Goal: Complete application form: Complete application form

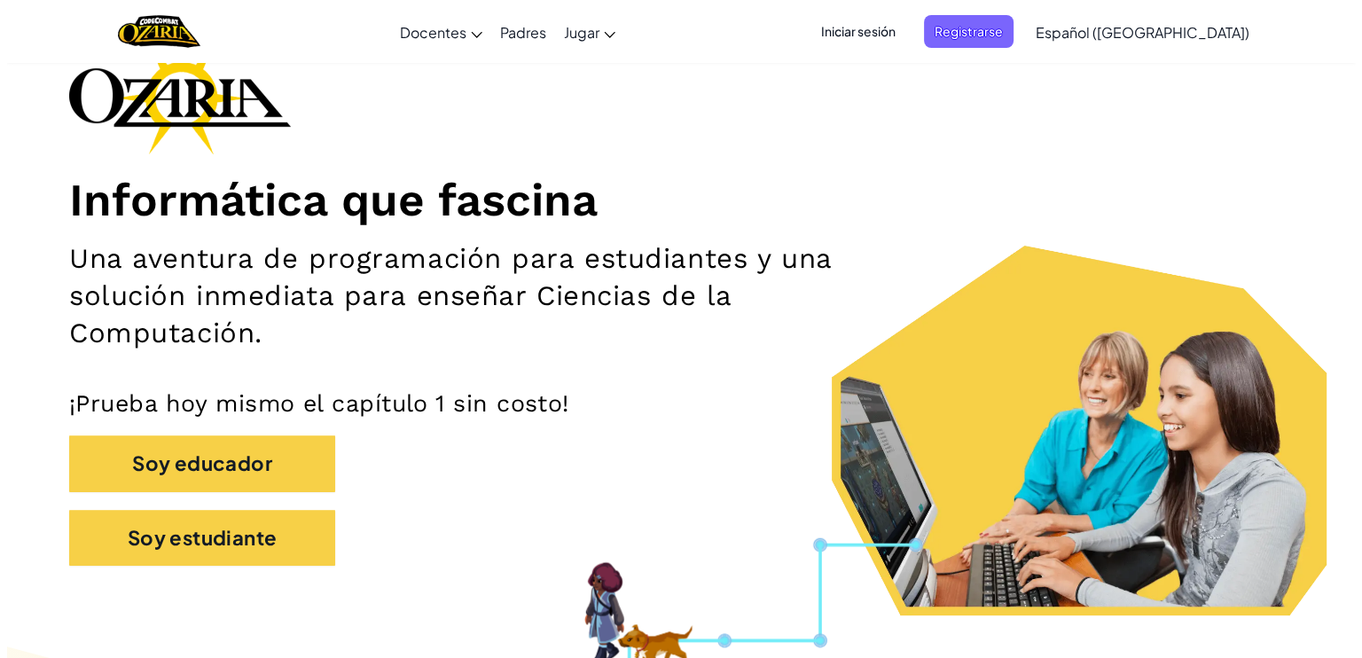
scroll to position [121, 0]
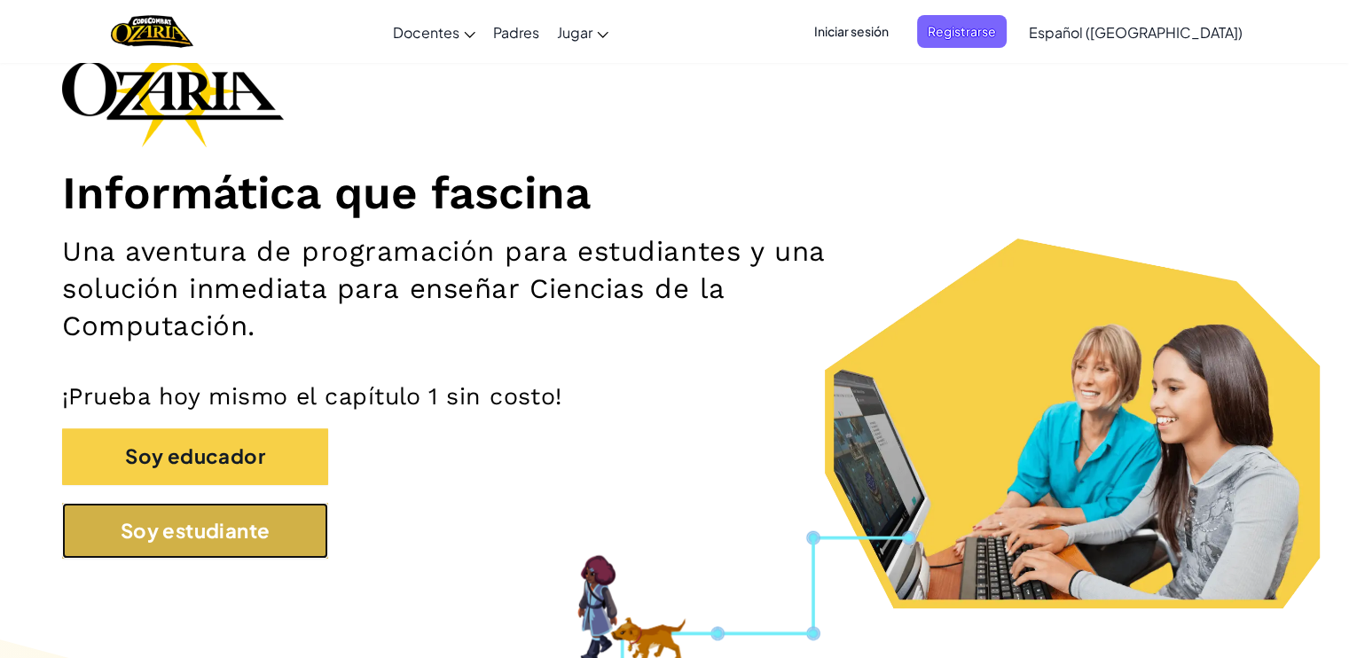
click at [247, 536] on button "Soy estudiante" at bounding box center [195, 531] width 266 height 56
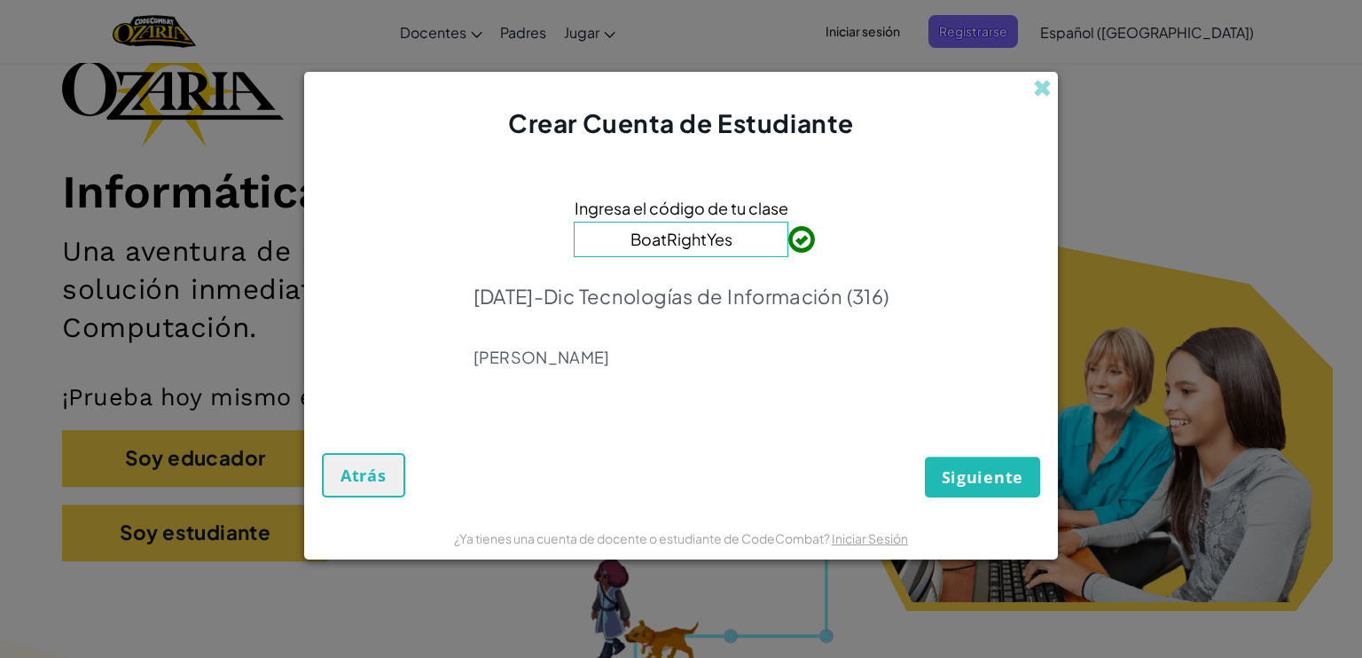
type input "BoatRightYes"
click at [975, 479] on span "Siguiente" at bounding box center [983, 476] width 82 height 21
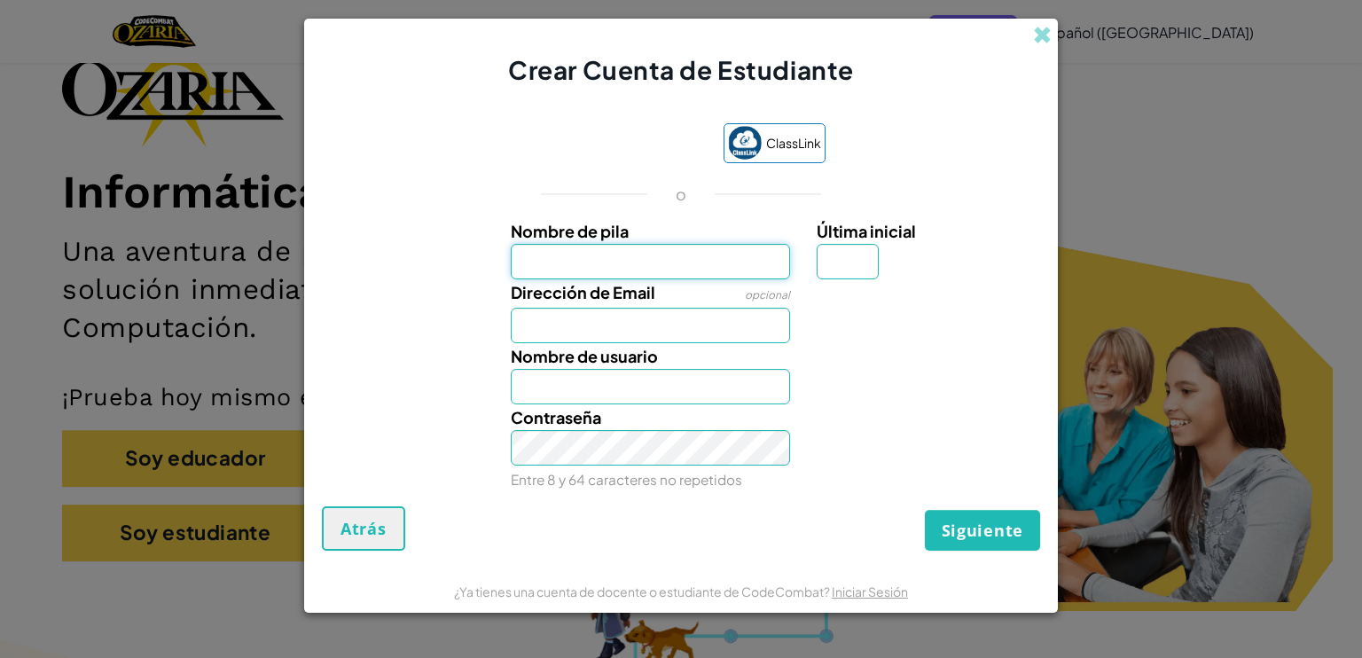
click at [630, 256] on input "Nombre de pila" at bounding box center [651, 261] width 280 height 35
click at [840, 262] on input "Última inicial" at bounding box center [848, 261] width 62 height 35
click at [799, 330] on div "Dirección de Email opcional" at bounding box center [650, 311] width 307 height 64
click at [580, 260] on input "Nombre de pila" at bounding box center [651, 261] width 280 height 35
type input "d"
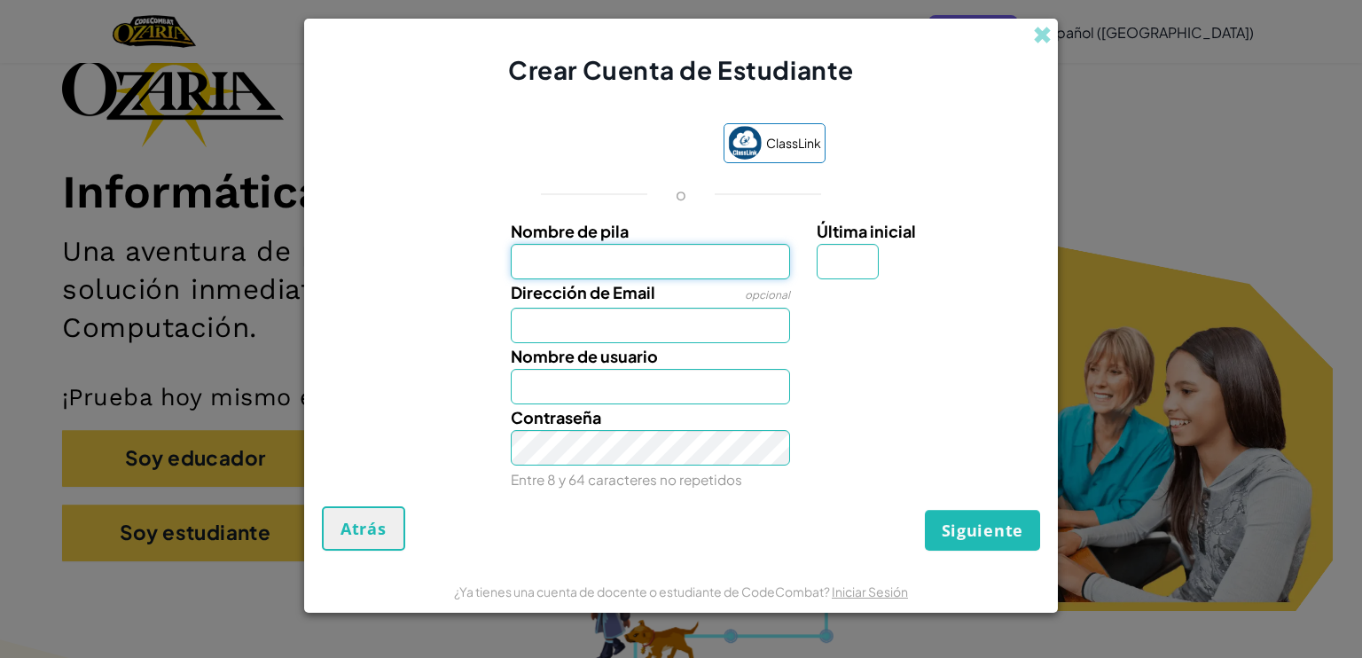
type input "d"
type input "Diego"
click at [604, 331] on input "Dirección de Email" at bounding box center [651, 325] width 280 height 35
type input "[EMAIL_ADDRESS][DOMAIN_NAME]"
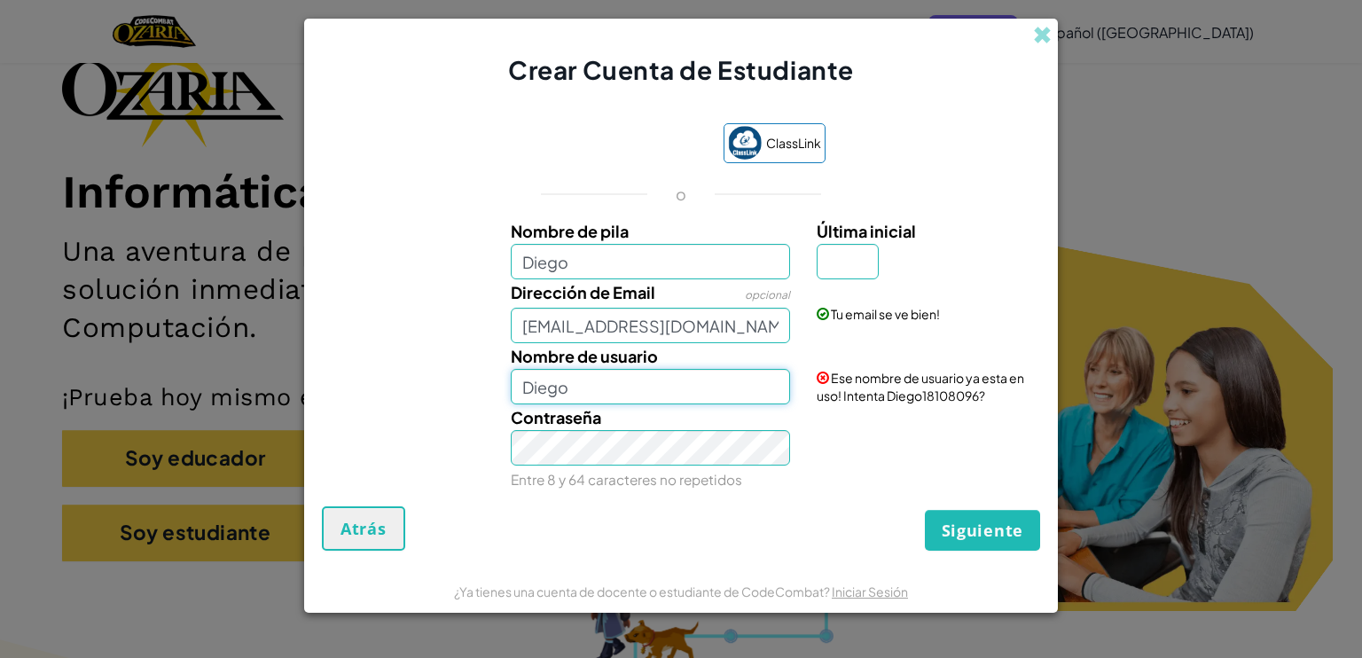
click at [589, 392] on input "Diego" at bounding box center [651, 386] width 280 height 35
click at [857, 274] on input "Última inicial" at bounding box center [848, 261] width 62 height 35
click at [624, 388] on input "Diego" at bounding box center [651, 386] width 280 height 35
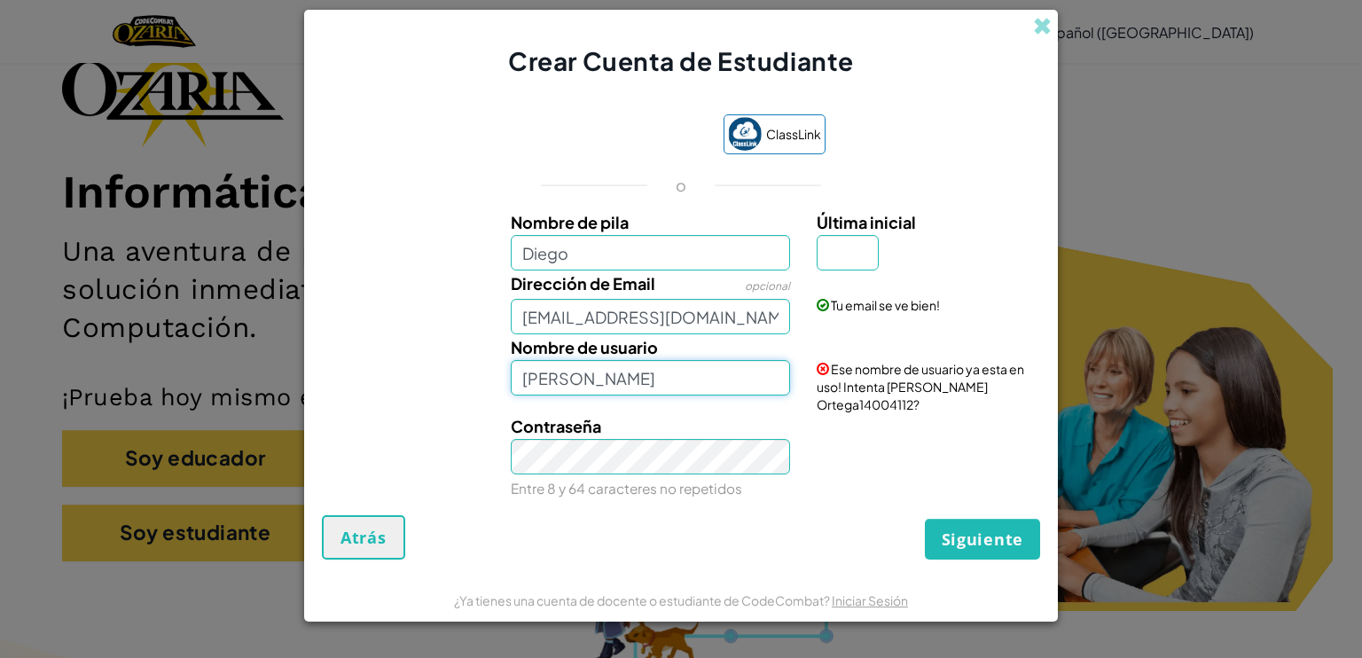
click at [699, 380] on input "Diego Ortega" at bounding box center [651, 377] width 280 height 35
type input "D"
type input "Ortega201021"
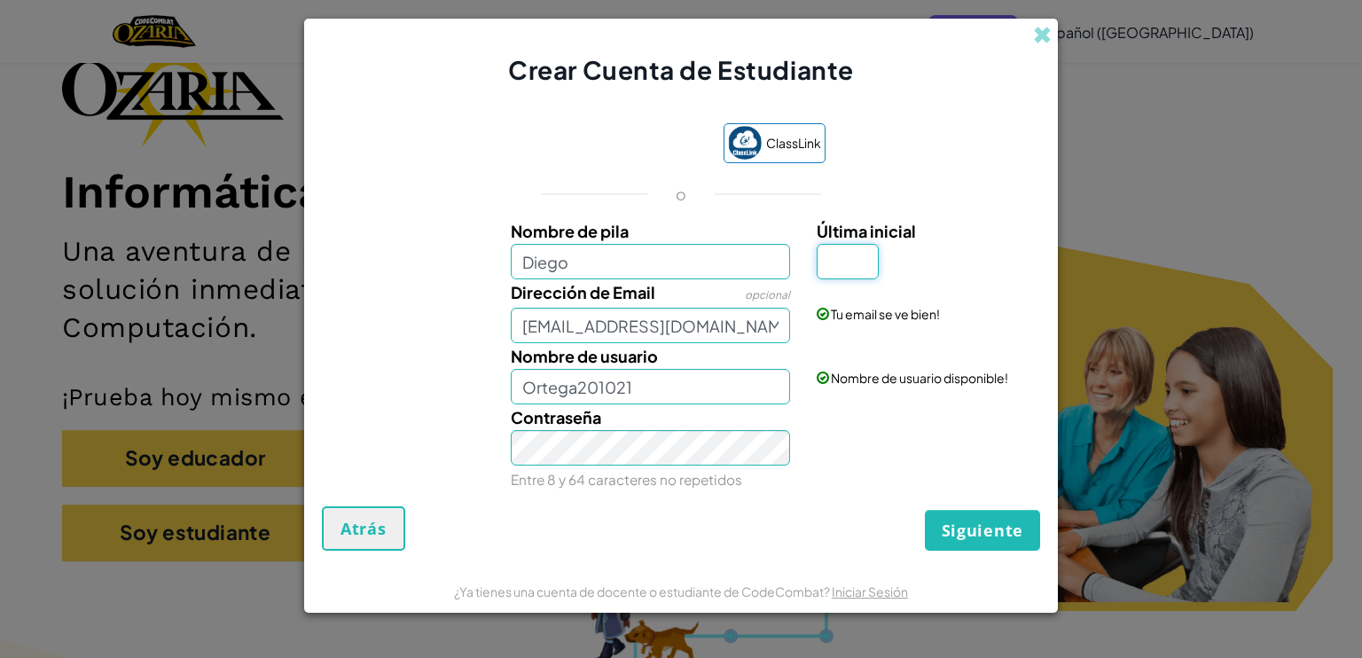
click at [835, 246] on input "Última inicial" at bounding box center [848, 261] width 62 height 35
type input "s"
click at [979, 523] on span "Siguiente" at bounding box center [983, 530] width 82 height 21
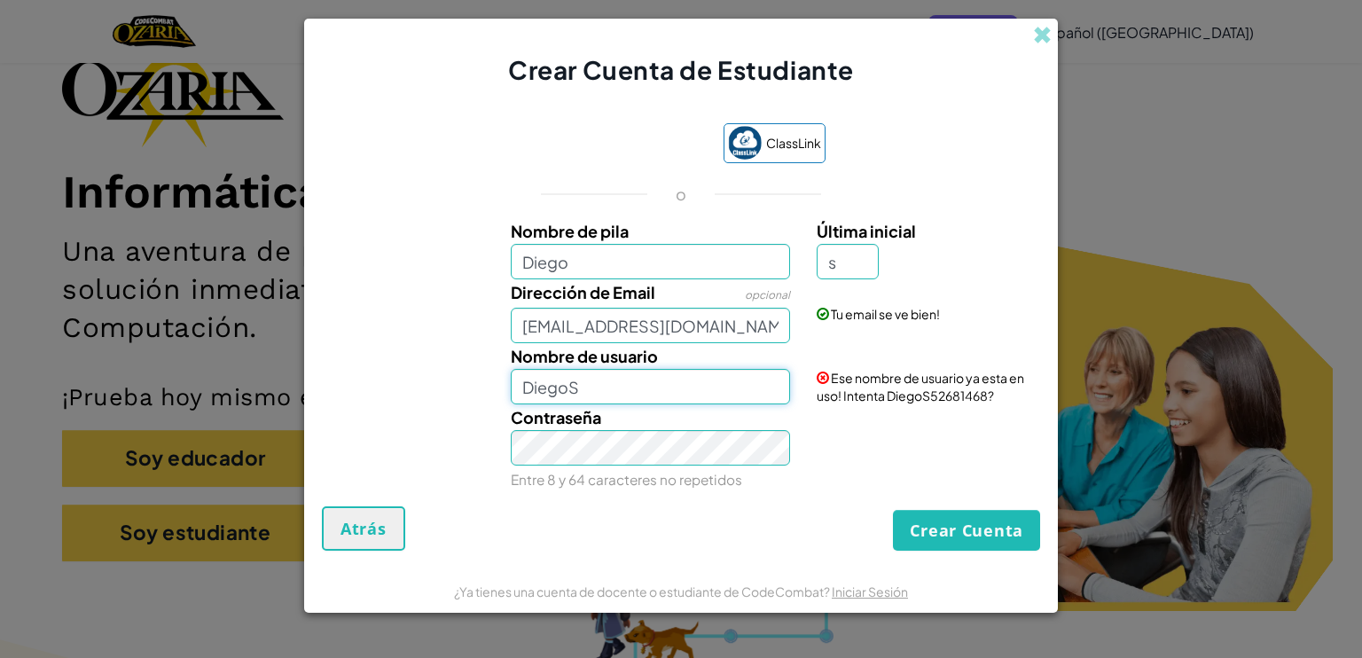
click at [599, 384] on input "DiegoS" at bounding box center [651, 386] width 280 height 35
type input "D"
type input "Ortega201021"
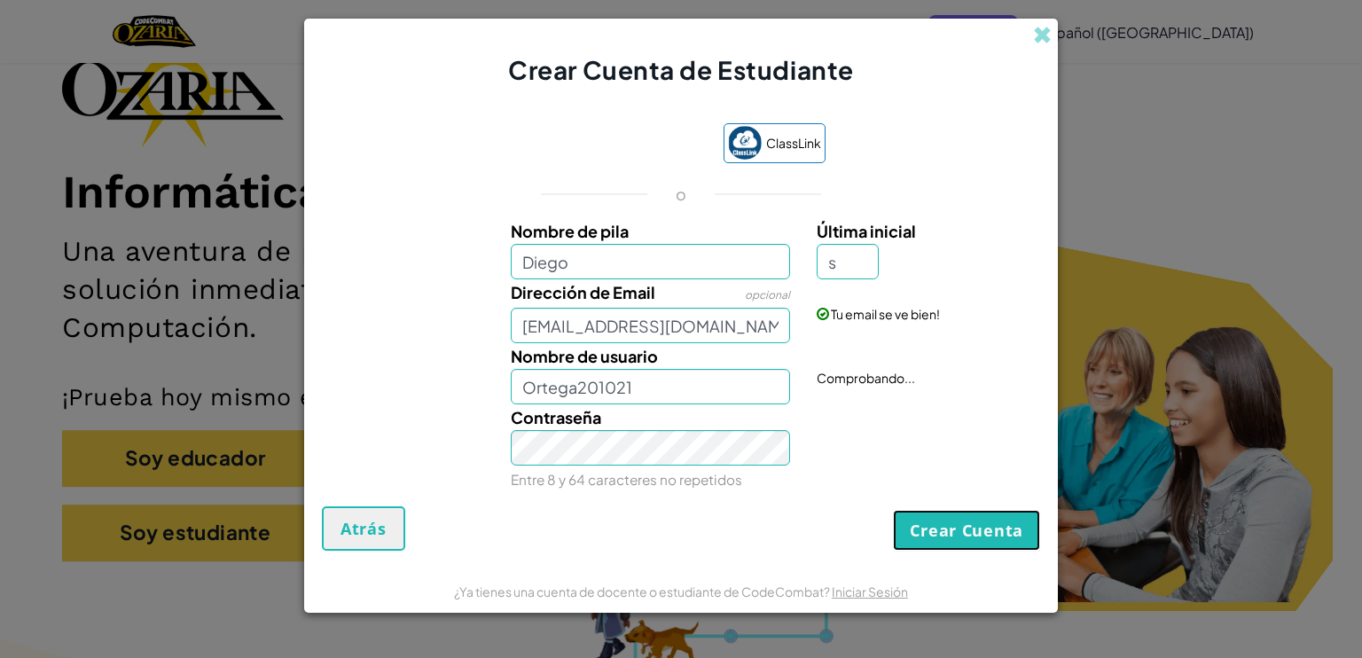
click at [944, 513] on button "Crear Cuenta" at bounding box center [966, 530] width 147 height 41
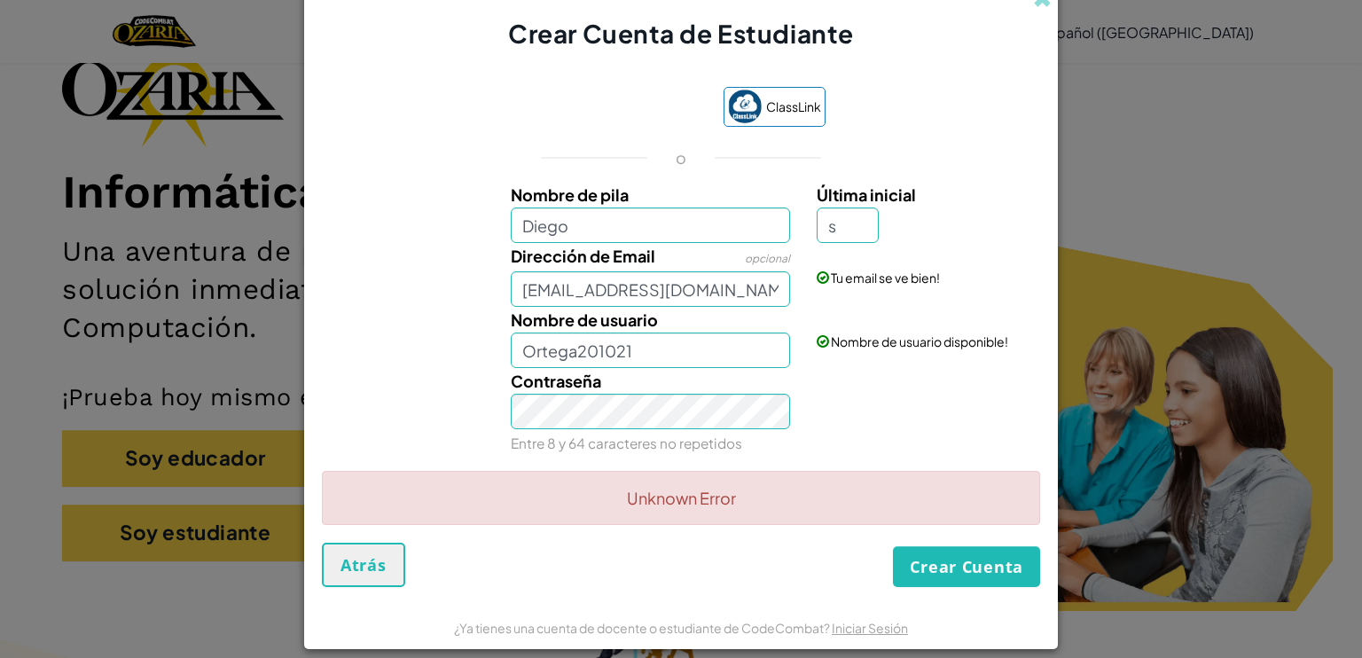
click at [677, 505] on div "Unknown Error" at bounding box center [681, 498] width 718 height 54
click at [934, 558] on button "Crear Cuenta" at bounding box center [966, 566] width 147 height 41
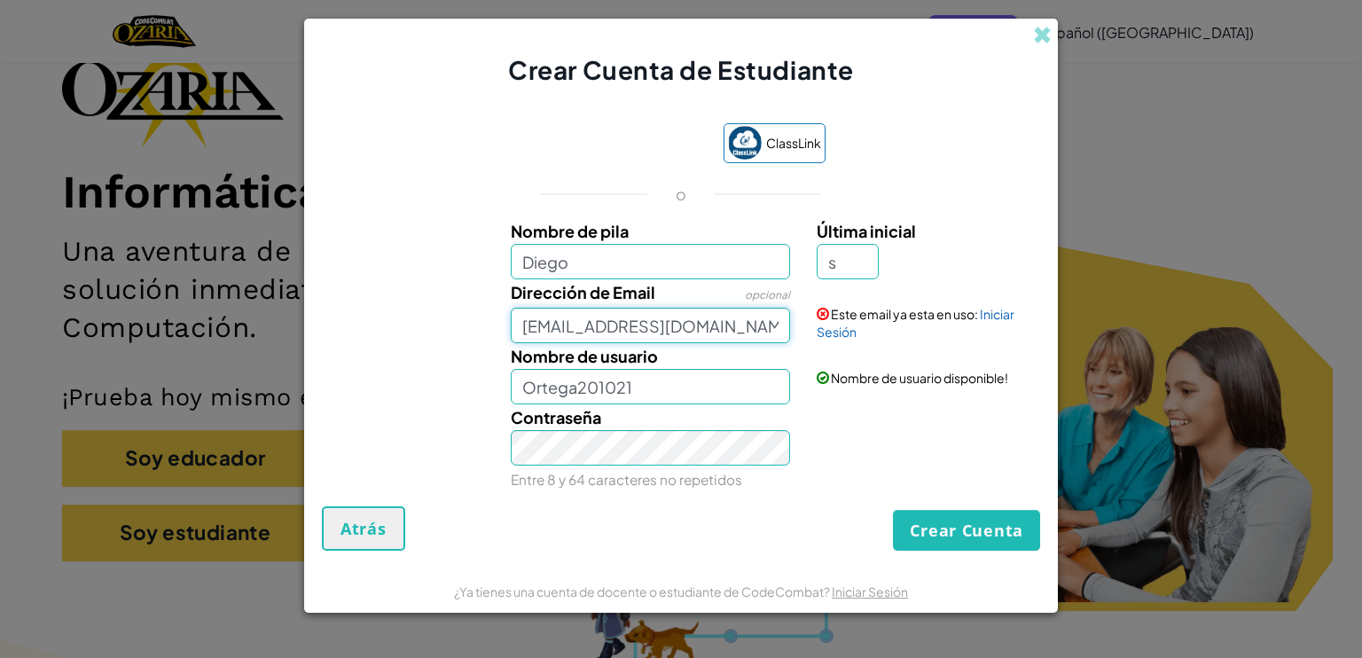
click at [738, 329] on input "[EMAIL_ADDRESS][DOMAIN_NAME]" at bounding box center [651, 325] width 280 height 35
click at [534, 330] on input "[EMAIL_ADDRESS][DOMAIN_NAME]" at bounding box center [651, 325] width 280 height 35
type input "AL07208403@tecmilenio.mx"
click at [923, 536] on button "Crear Cuenta" at bounding box center [966, 530] width 147 height 41
click at [699, 405] on div "Contraseña Entre 8 y 64 caracteres no repetidos" at bounding box center [650, 448] width 307 height 88
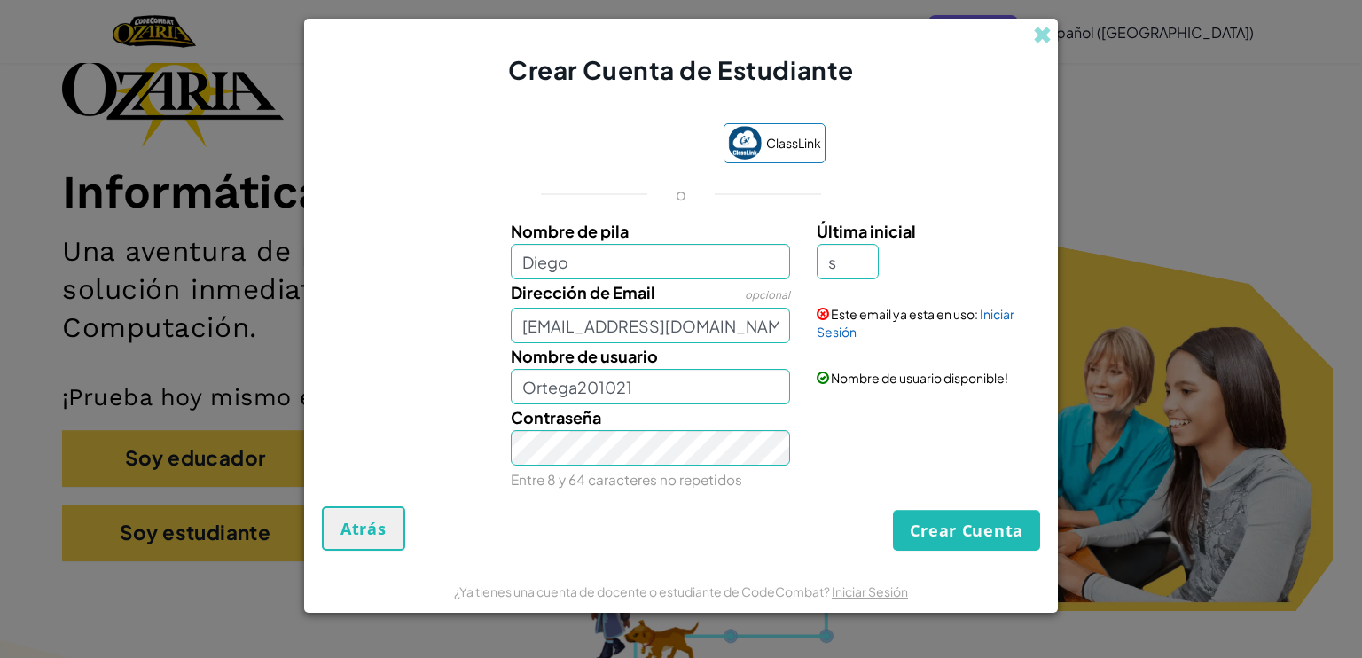
click at [699, 405] on div "Contraseña Entre 8 y 64 caracteres no repetidos" at bounding box center [650, 448] width 307 height 88
click at [698, 402] on input "Ortega201021" at bounding box center [651, 386] width 280 height 35
click at [690, 310] on input "AL07208403@tecmilenio.mx" at bounding box center [651, 325] width 280 height 35
drag, startPoint x: 686, startPoint y: 294, endPoint x: 680, endPoint y: 272, distance: 23.0
click at [680, 272] on div "Nombre de pila Diego Última inicial s Dirección de Email opcional AL07208403@te…" at bounding box center [680, 353] width 709 height 270
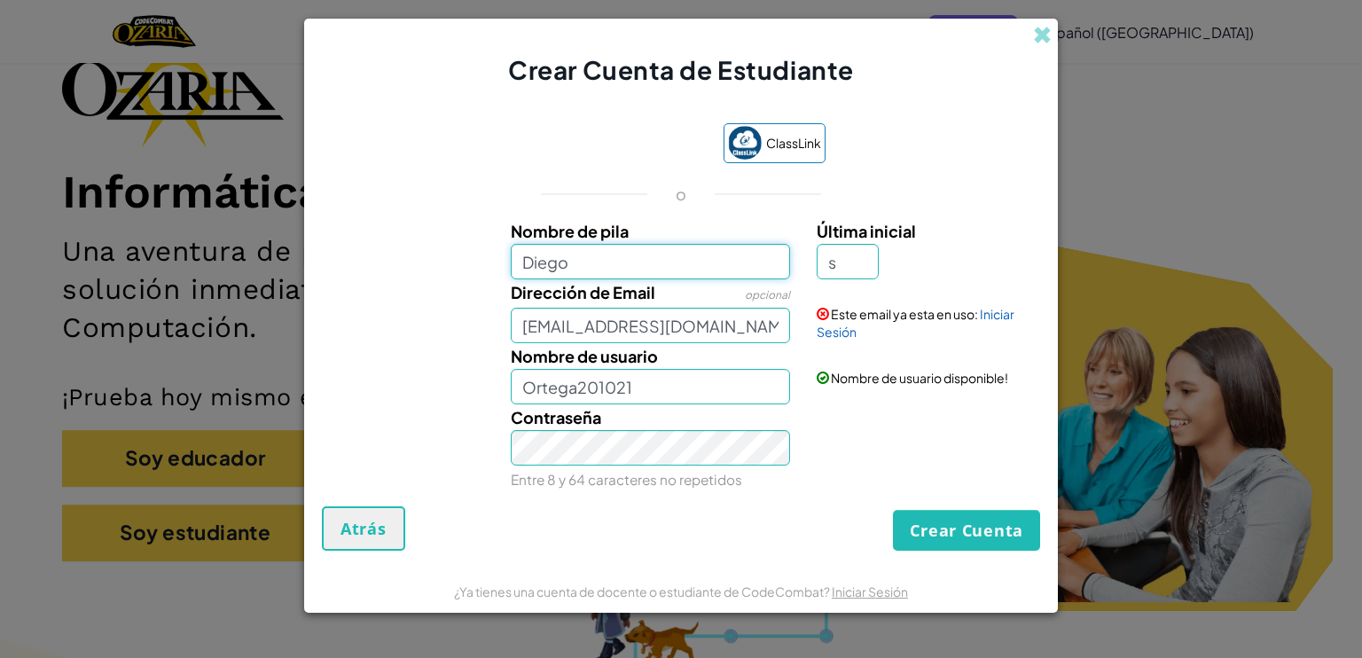
click at [680, 272] on input "Diego" at bounding box center [651, 261] width 280 height 35
click at [1032, 40] on div "Crear Cuenta de Estudiante" at bounding box center [681, 53] width 754 height 69
click at [1036, 39] on span at bounding box center [1042, 35] width 19 height 19
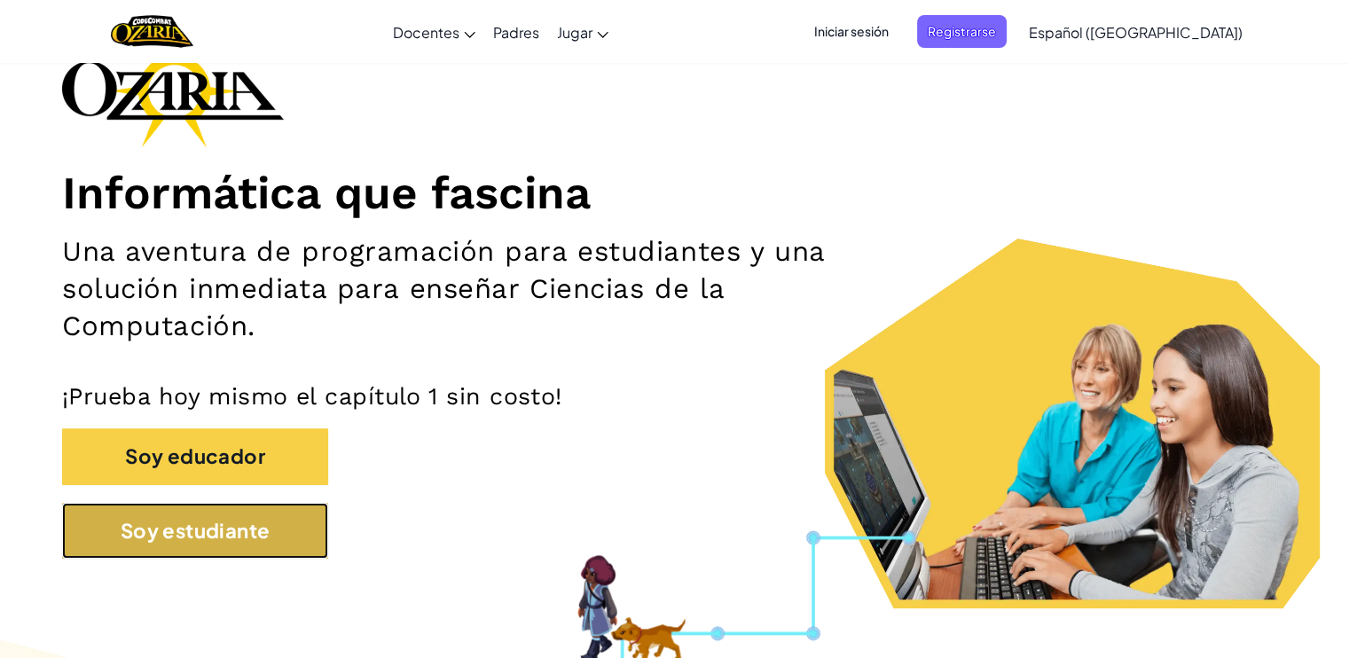
click at [245, 533] on button "Soy estudiante" at bounding box center [195, 531] width 266 height 56
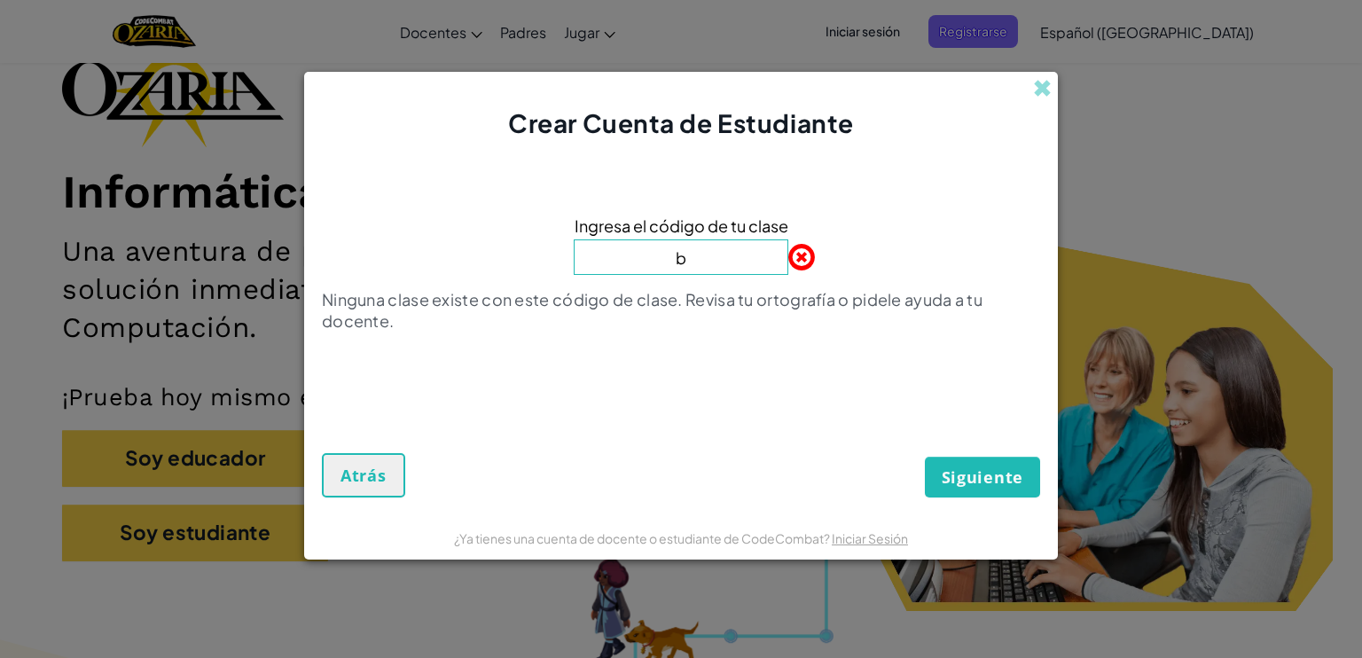
type input "BoatRightYes"
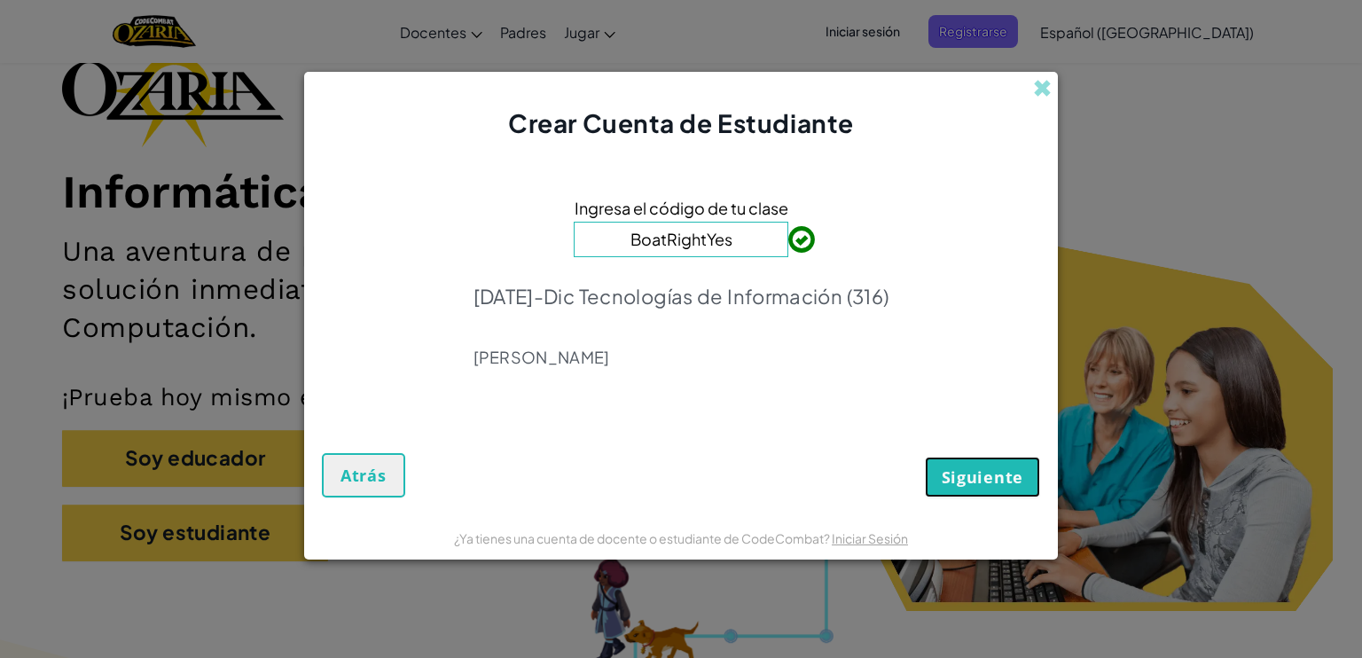
click at [958, 475] on span "Siguiente" at bounding box center [983, 476] width 82 height 21
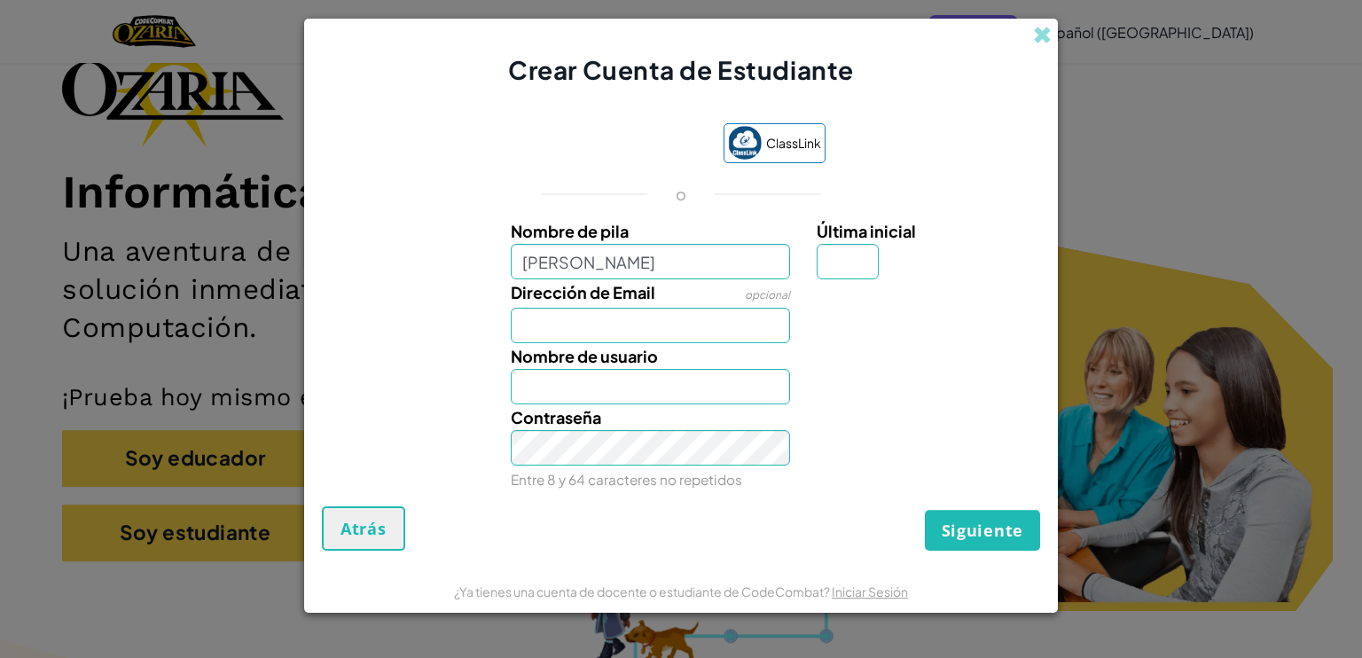
type input "DIEGO"
click at [642, 348] on span "Nombre de usuario" at bounding box center [584, 356] width 147 height 20
click at [642, 369] on input "DIEGO" at bounding box center [651, 386] width 280 height 35
click at [639, 343] on label "Nombre de usuario" at bounding box center [584, 356] width 147 height 26
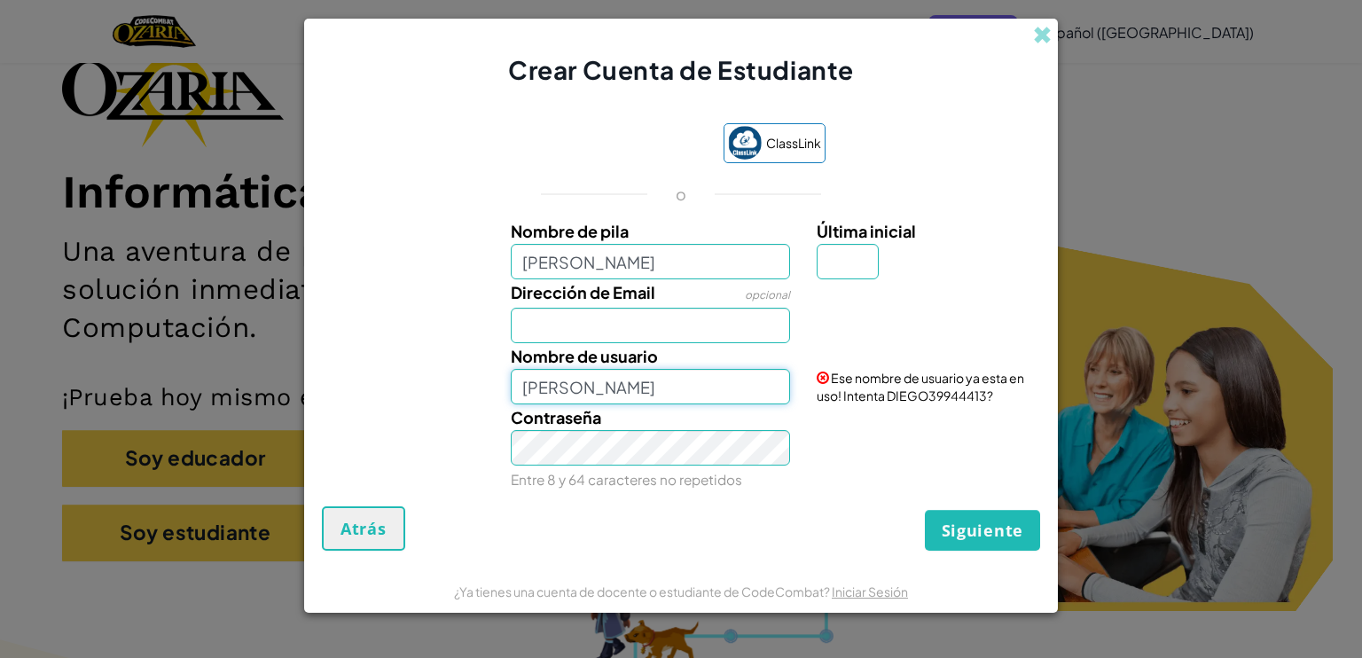
click at [639, 369] on input "DIEGO" at bounding box center [651, 386] width 280 height 35
drag, startPoint x: 639, startPoint y: 342, endPoint x: 640, endPoint y: 330, distance: 12.4
click at [640, 330] on div "Nombre de pila DIEGO Última inicial Dirección de Email opcional Nombre de usuar…" at bounding box center [680, 353] width 709 height 270
click at [640, 330] on input "Dirección de Email" at bounding box center [651, 325] width 280 height 35
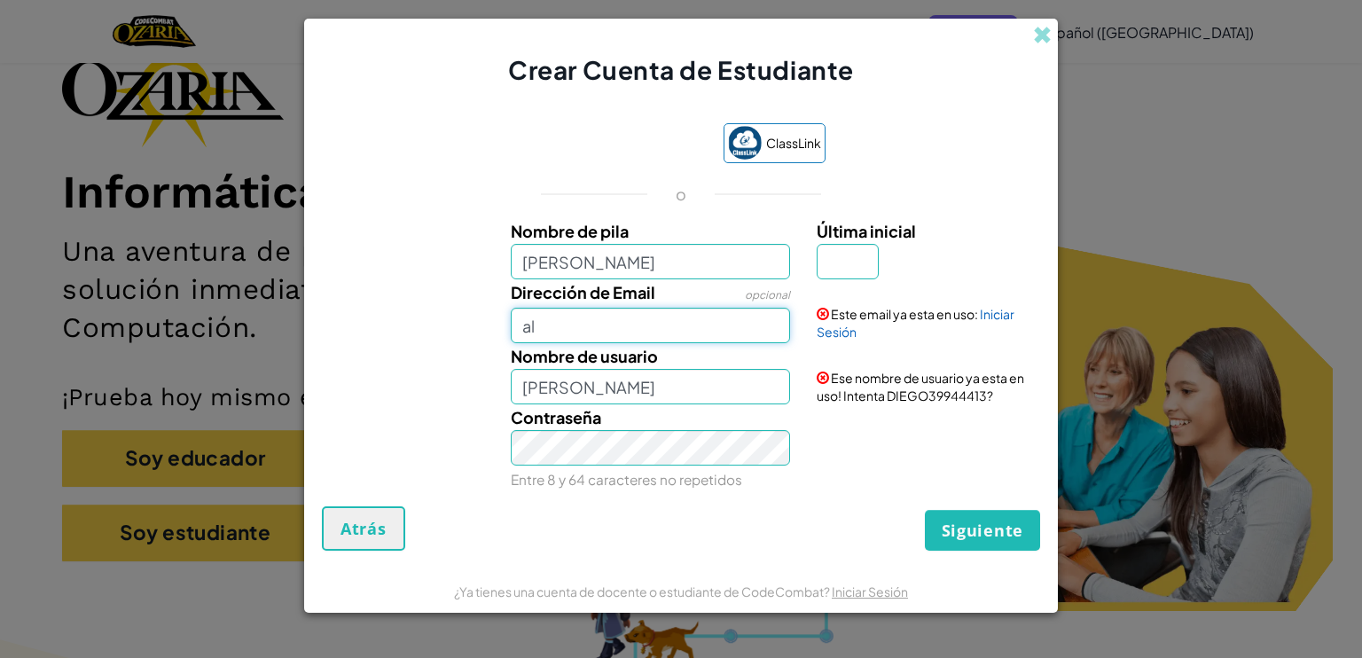
type input "a"
click at [693, 317] on input "Dirección de Email" at bounding box center [651, 325] width 280 height 35
type input "[EMAIL_ADDRESS][DOMAIN_NAME]"
type input "s"
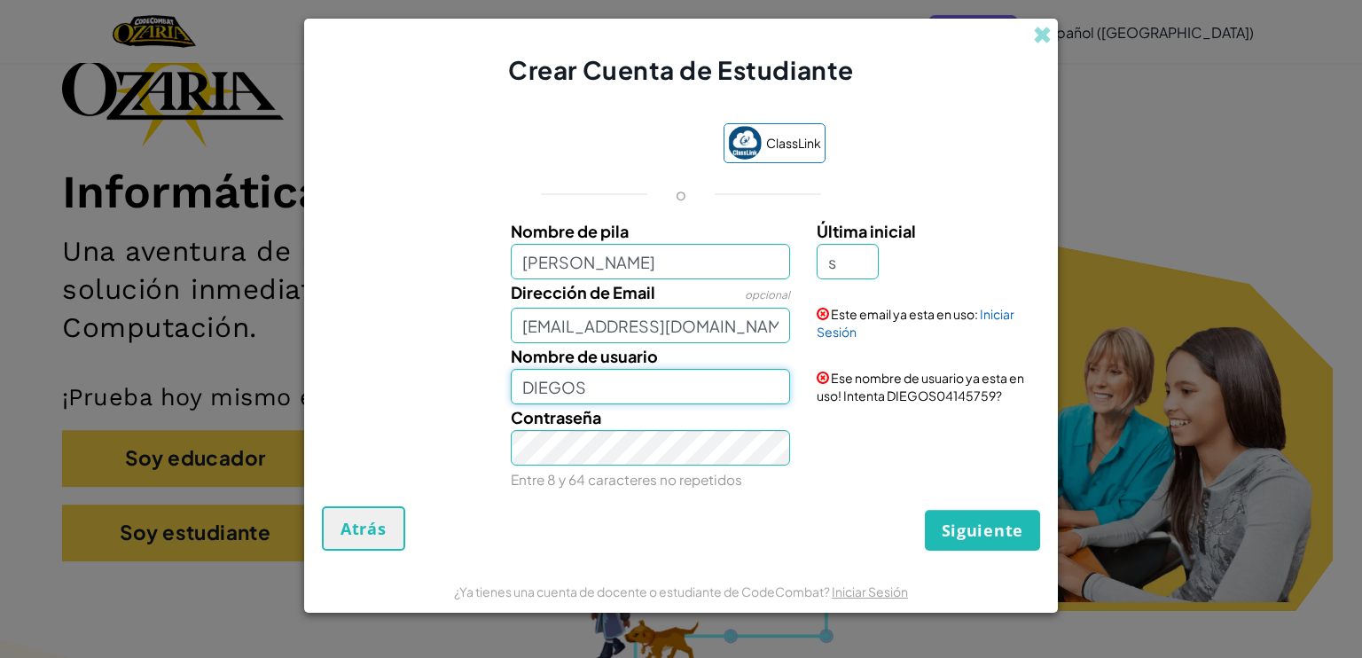
click at [618, 384] on input "DIEGOS" at bounding box center [651, 386] width 280 height 35
type input "D"
type input "O"
type input "DIEGOO201021"
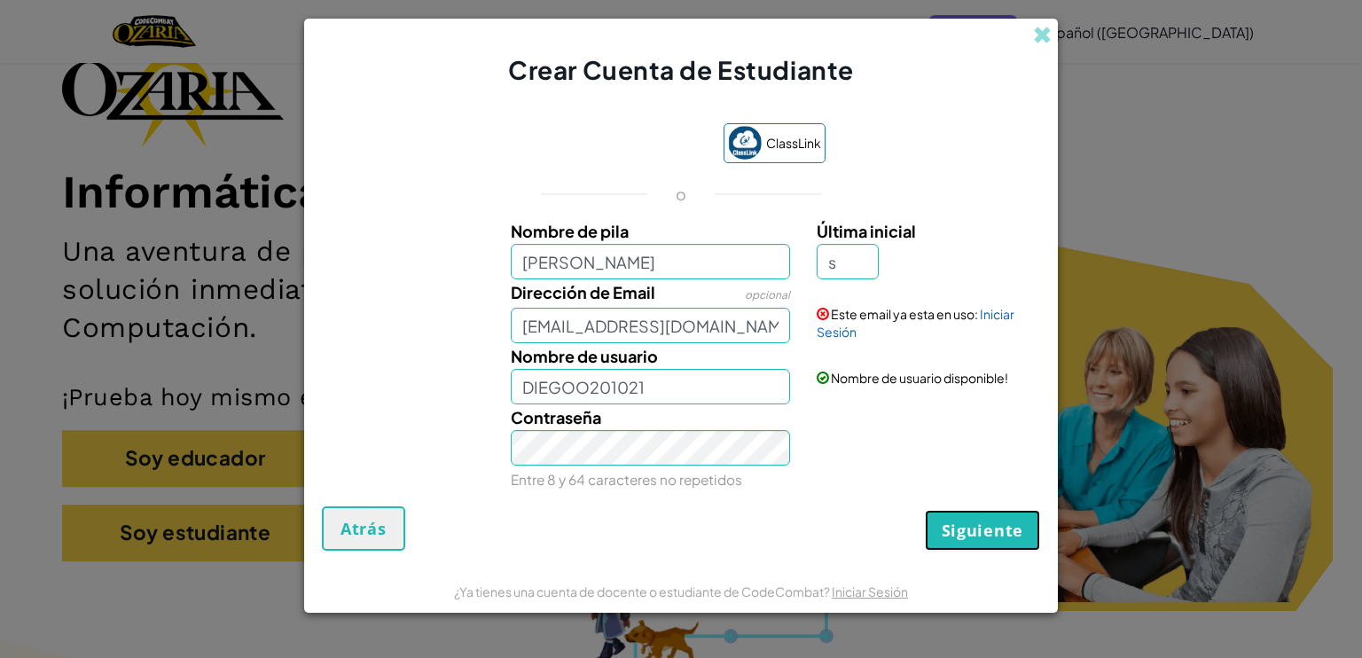
click at [973, 533] on span "Siguiente" at bounding box center [983, 530] width 82 height 21
click at [764, 341] on input "[EMAIL_ADDRESS][DOMAIN_NAME]" at bounding box center [651, 325] width 280 height 35
click at [696, 309] on input "al07208403@tecmilenio." at bounding box center [651, 325] width 280 height 35
click at [709, 329] on input "al07208403@tecmilenio." at bounding box center [651, 325] width 280 height 35
click at [713, 329] on input "al07208403@tecmilenio." at bounding box center [651, 325] width 280 height 35
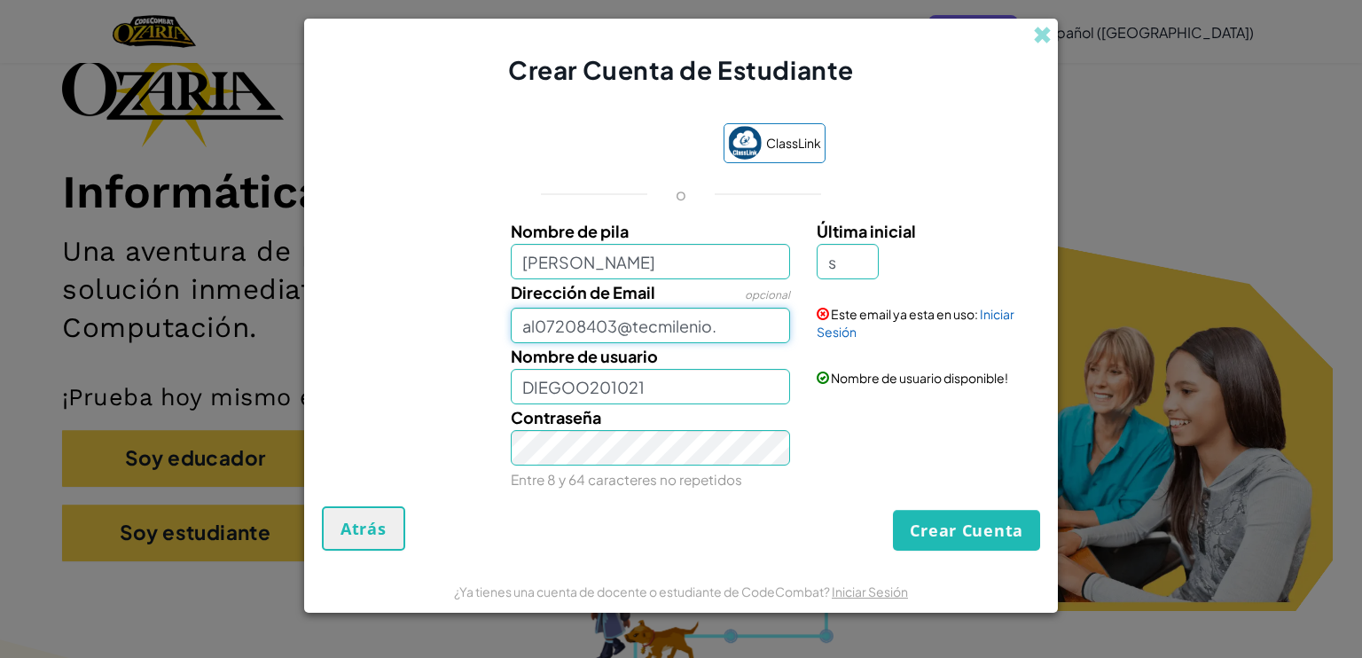
click at [713, 329] on input "al07208403@tecmilenio." at bounding box center [651, 325] width 280 height 35
click at [712, 329] on input "al07208403@tecmilenio." at bounding box center [651, 325] width 280 height 35
click at [731, 328] on input "al07208403@tecmilenio." at bounding box center [651, 325] width 280 height 35
type input "a"
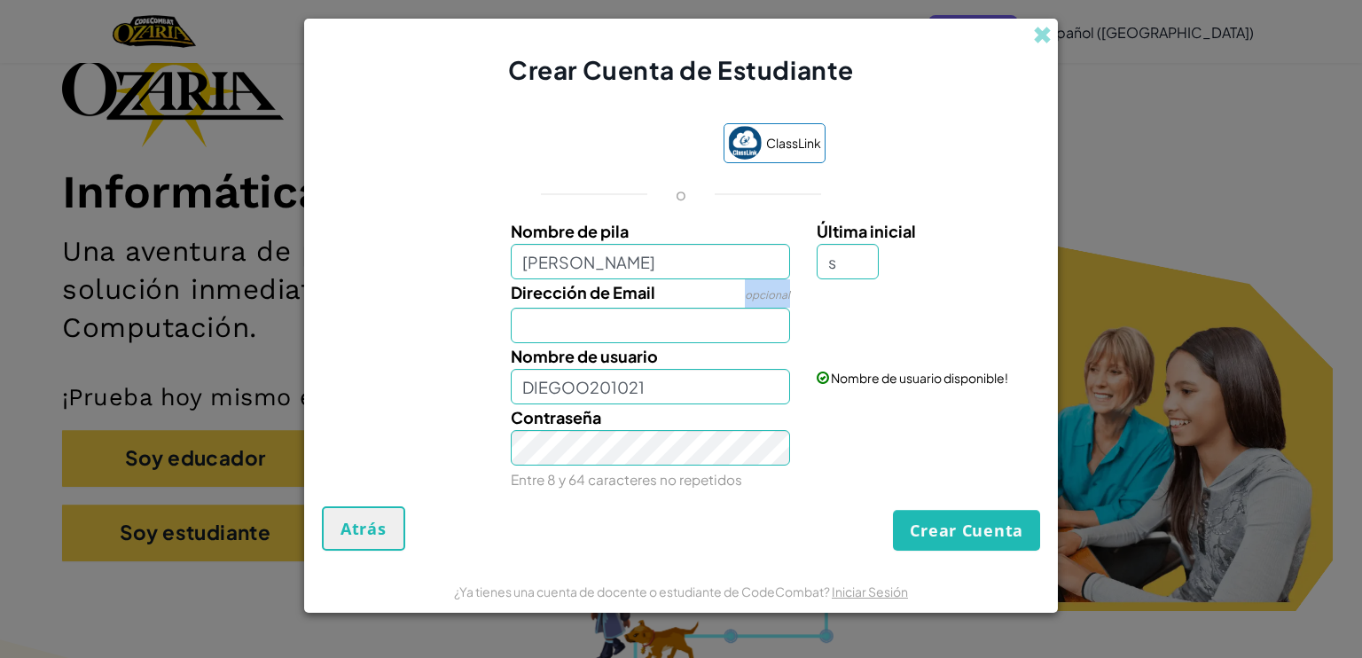
drag, startPoint x: 1020, startPoint y: 313, endPoint x: 736, endPoint y: 324, distance: 284.0
click at [736, 324] on input "Dirección de Email" at bounding box center [651, 325] width 280 height 35
type input "[EMAIL_ADDRESS][DOMAIN_NAME]"
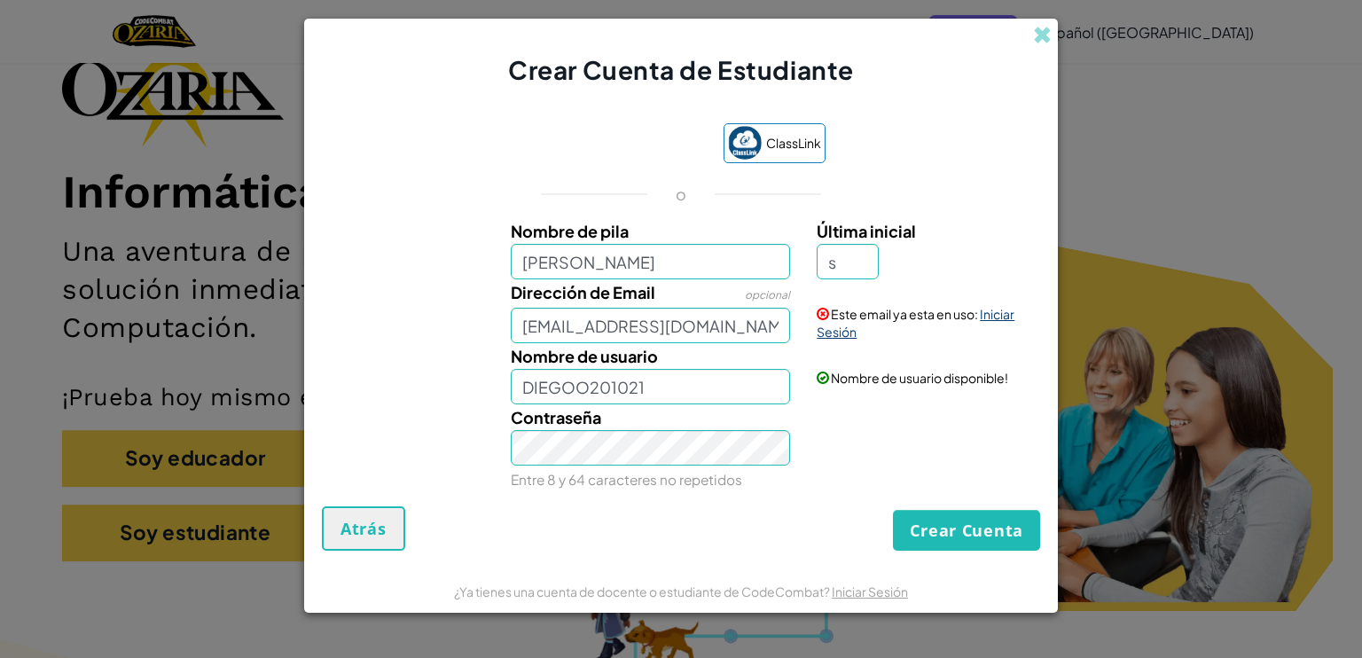
click at [982, 311] on link "Iniciar Sesión" at bounding box center [916, 323] width 198 height 34
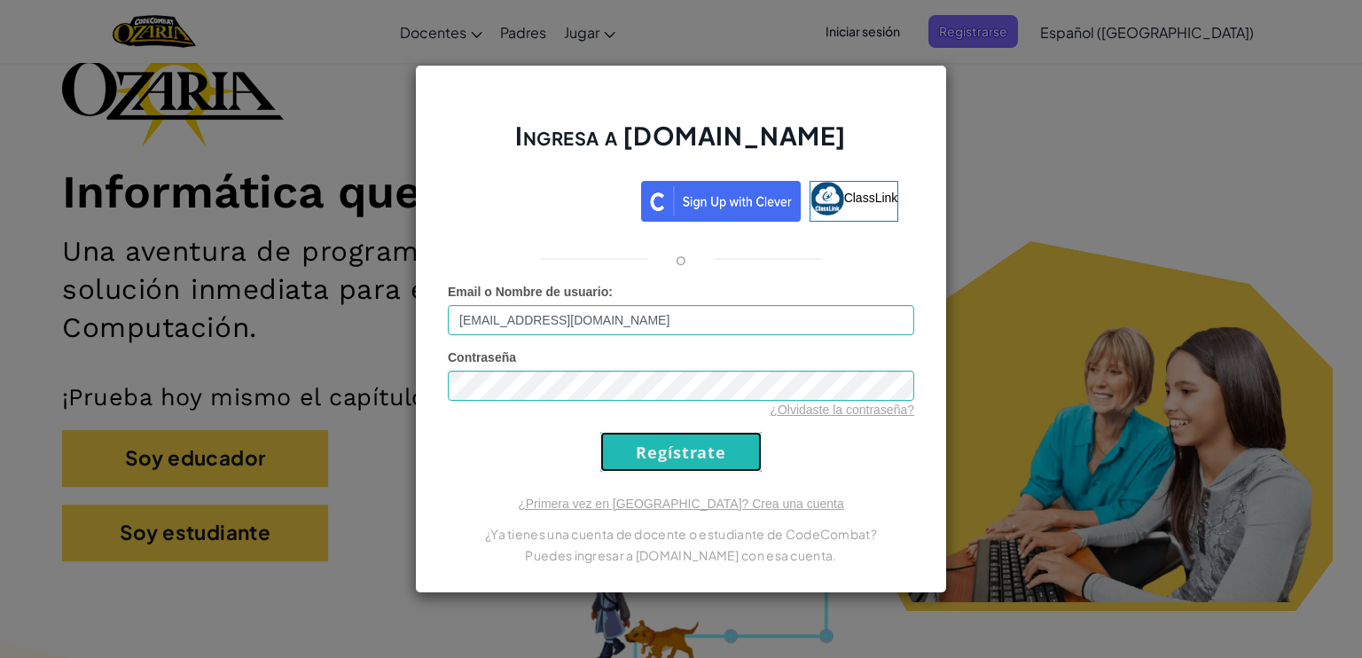
click at [690, 469] on input "Regístrate" at bounding box center [680, 452] width 161 height 40
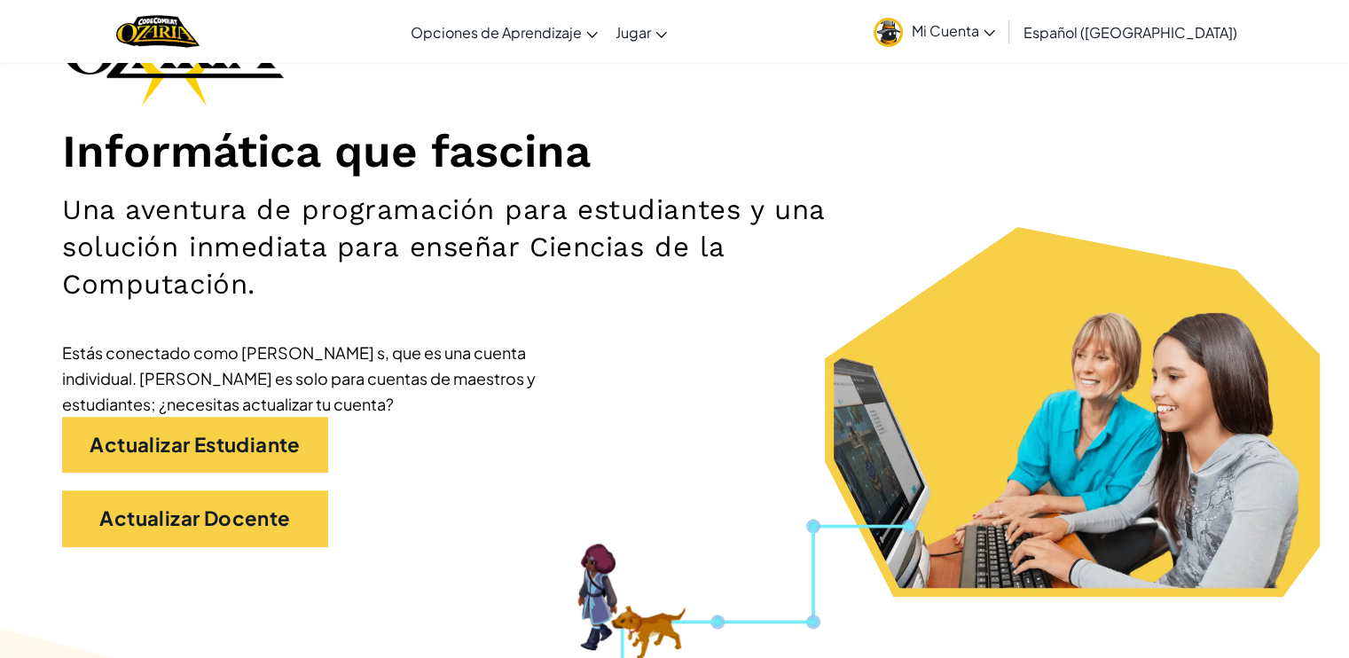
scroll to position [163, 0]
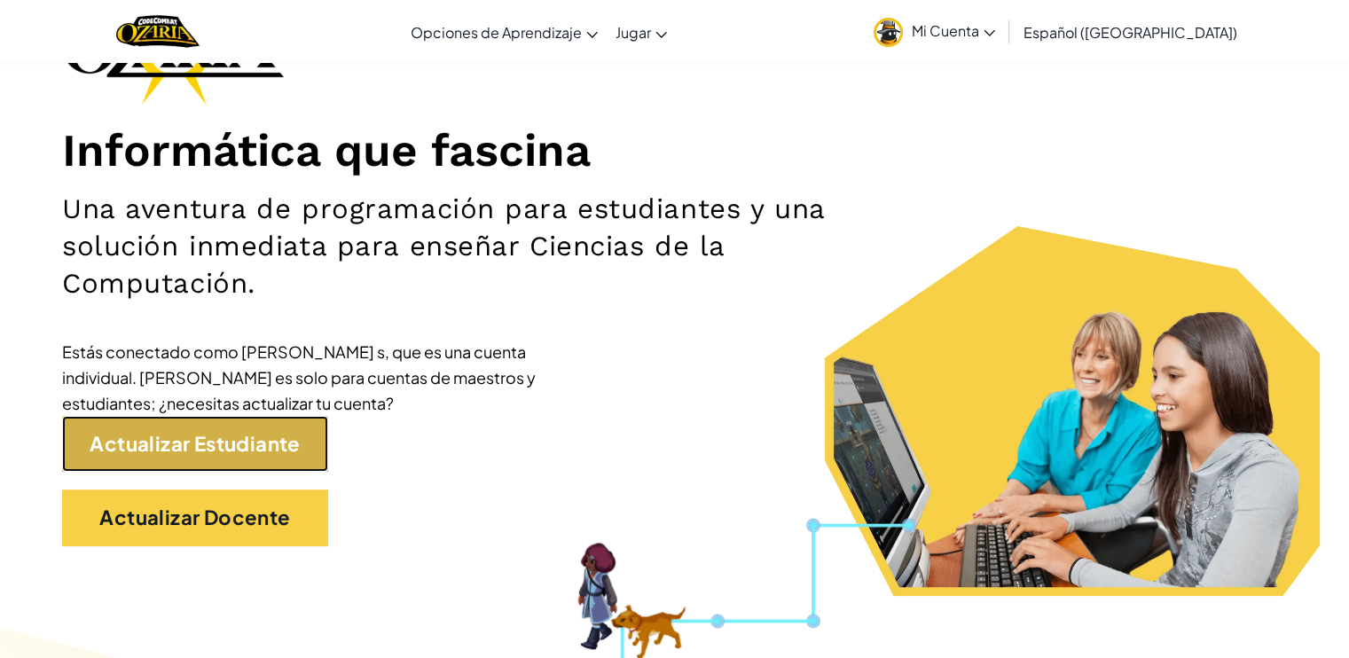
click at [233, 448] on link "Actualizar Estudiante" at bounding box center [195, 444] width 266 height 56
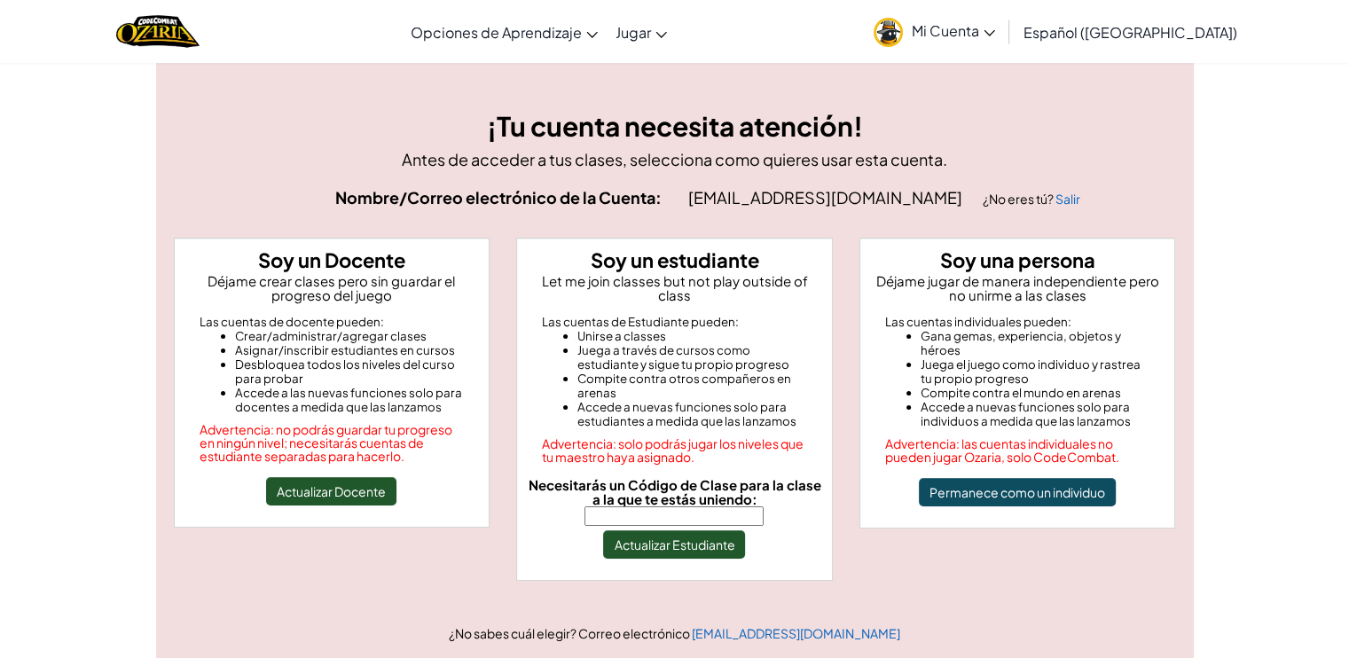
click at [679, 506] on input "Necesitarás un Código de Clase para la clase a la que te estás uniendo:" at bounding box center [673, 516] width 179 height 20
type input "BoatRightYes"
click at [691, 535] on button "Actualizar Estudiante" at bounding box center [674, 544] width 142 height 28
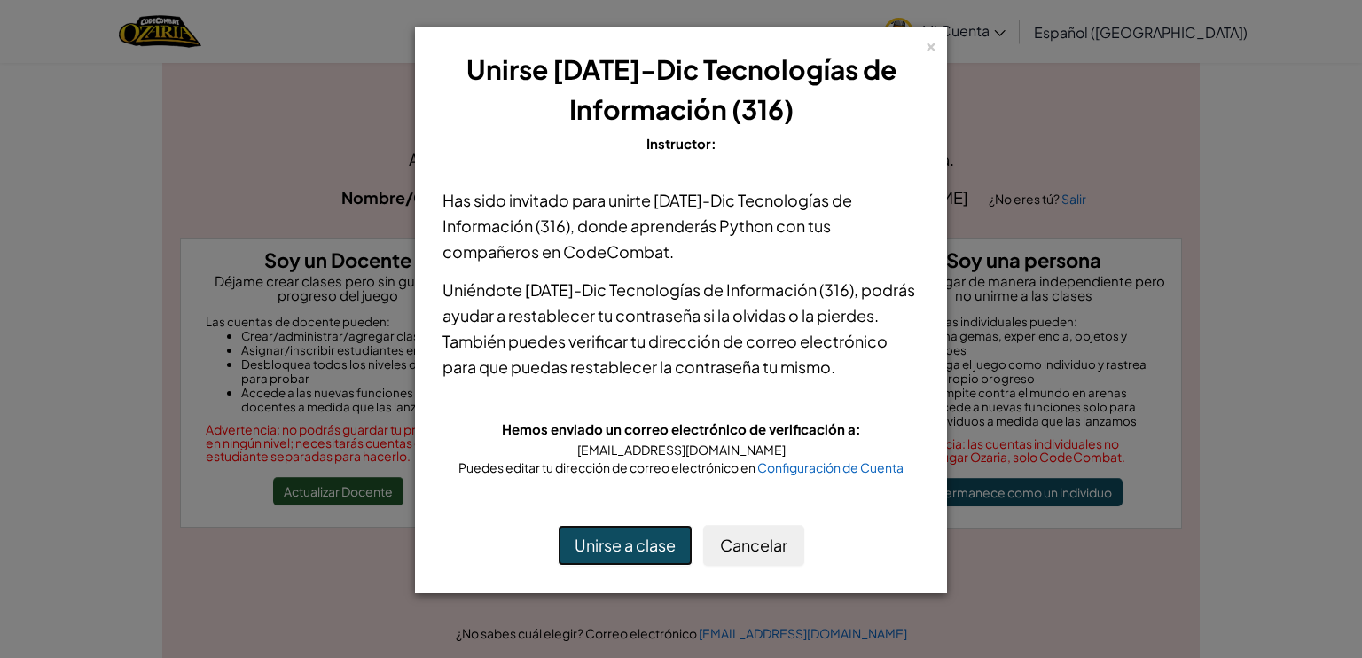
click at [662, 566] on button "Unirse a clase" at bounding box center [625, 545] width 135 height 41
click at [649, 566] on button "Unirse a clase" at bounding box center [625, 545] width 135 height 41
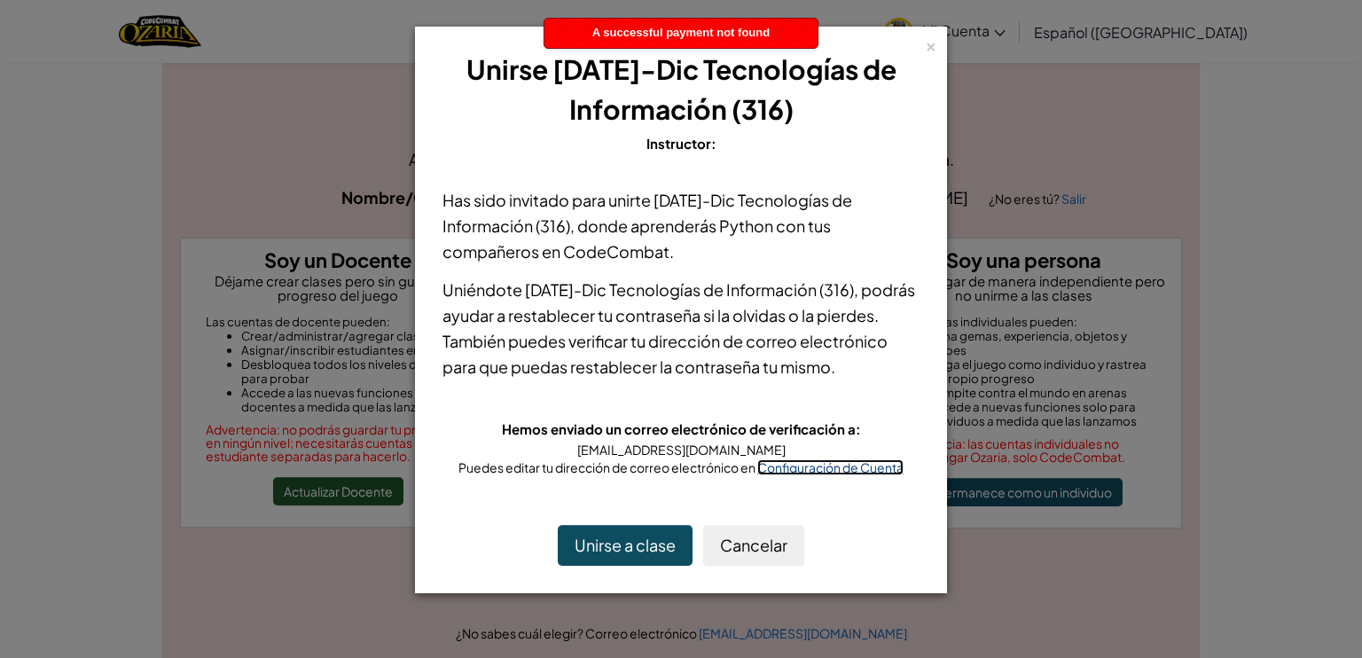
click at [780, 475] on span "Configuración de Cuenta" at bounding box center [830, 467] width 146 height 16
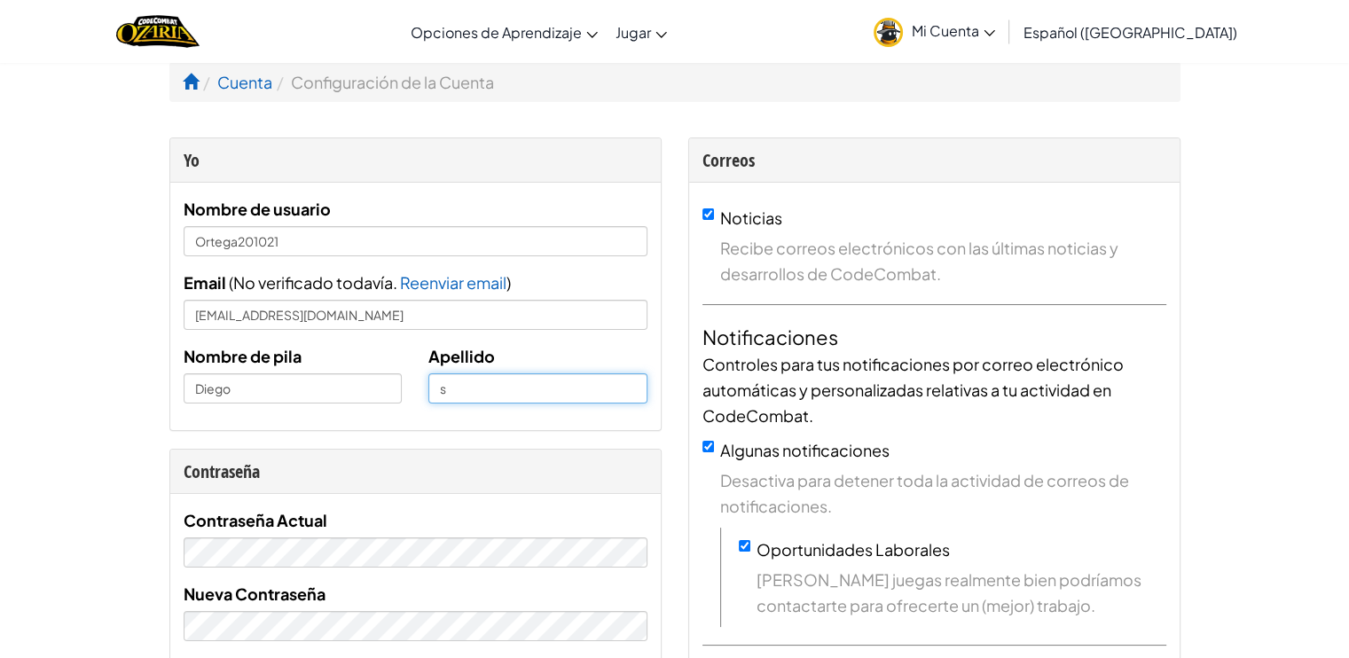
click at [455, 379] on input "s" at bounding box center [537, 388] width 219 height 30
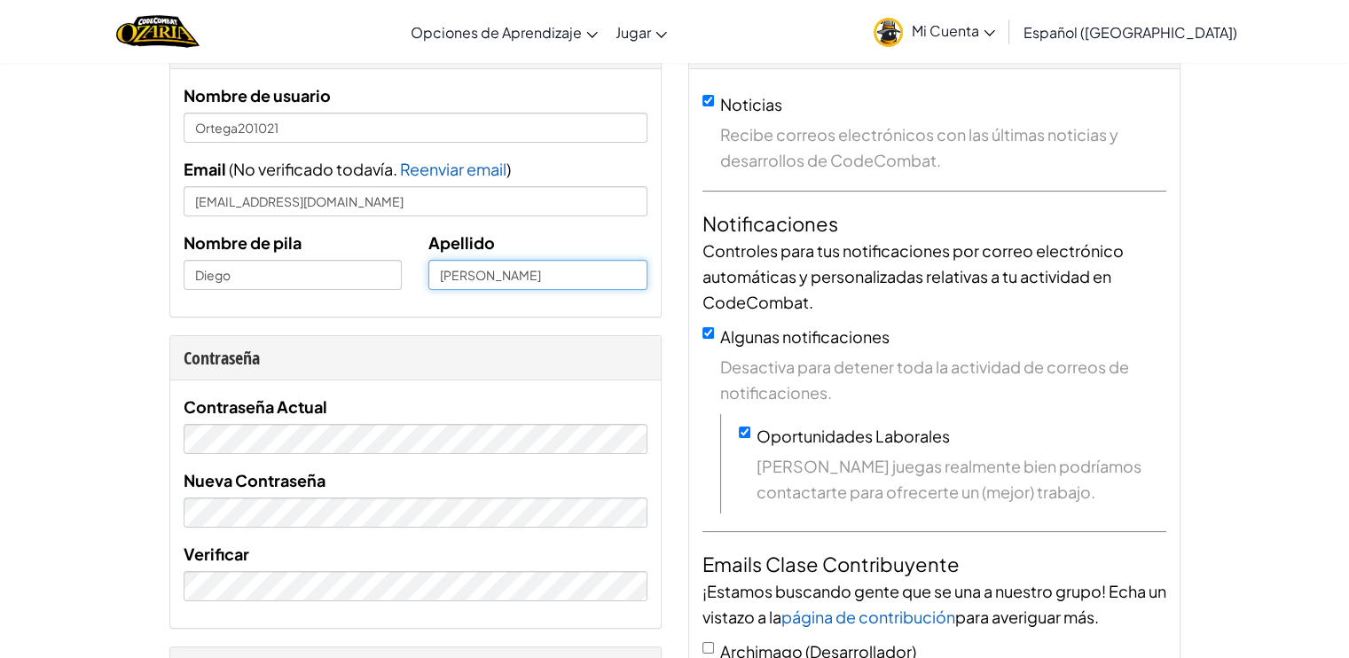
scroll to position [117, 0]
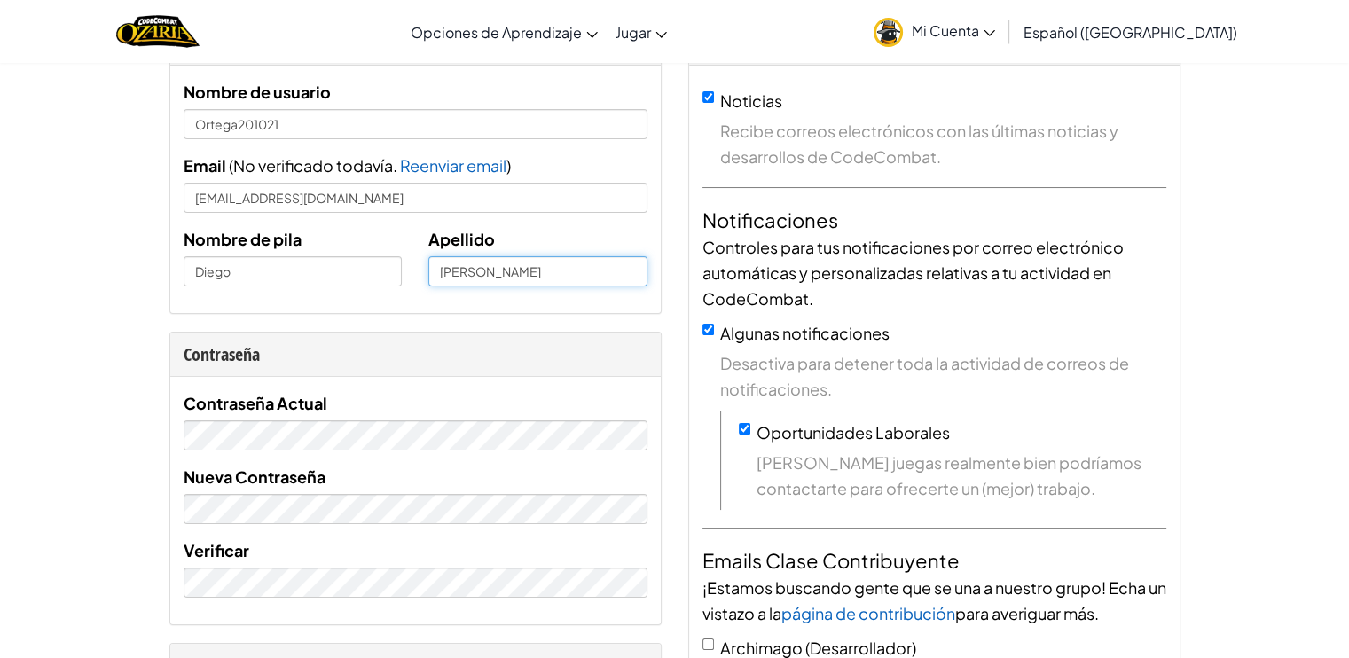
type input "[PERSON_NAME]"
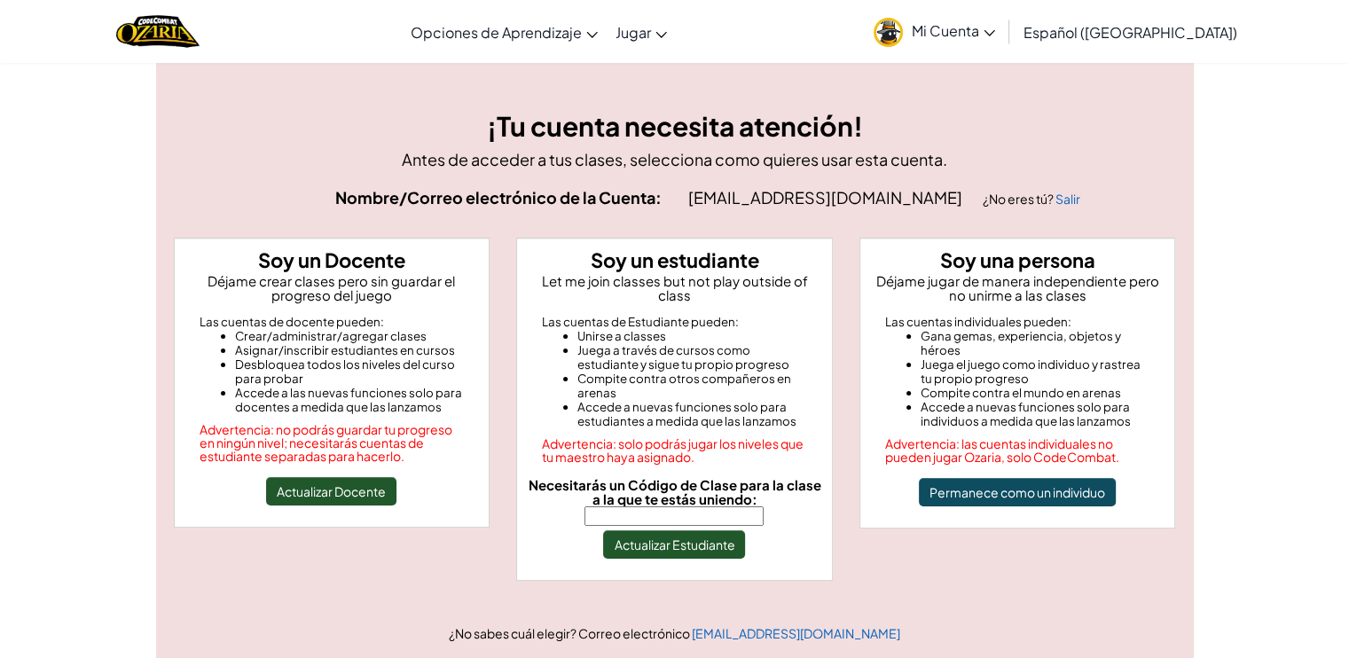
click at [685, 506] on input "Necesitarás un Código de Clase para la clase a la que te estás uniendo:" at bounding box center [673, 516] width 179 height 20
type input "BoatRightYes"
click at [693, 530] on button "Actualizar Estudiante" at bounding box center [674, 544] width 142 height 28
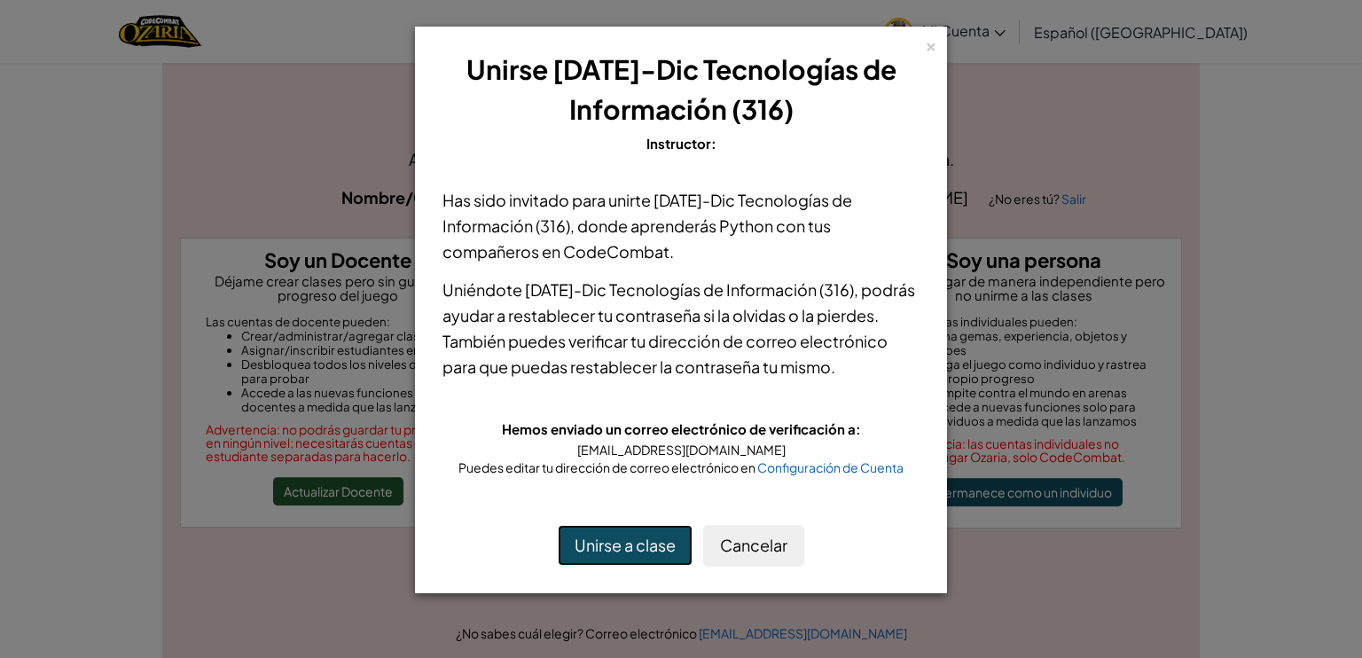
click at [656, 566] on button "Unirse a clase" at bounding box center [625, 545] width 135 height 41
click at [925, 40] on div "×" at bounding box center [931, 44] width 12 height 19
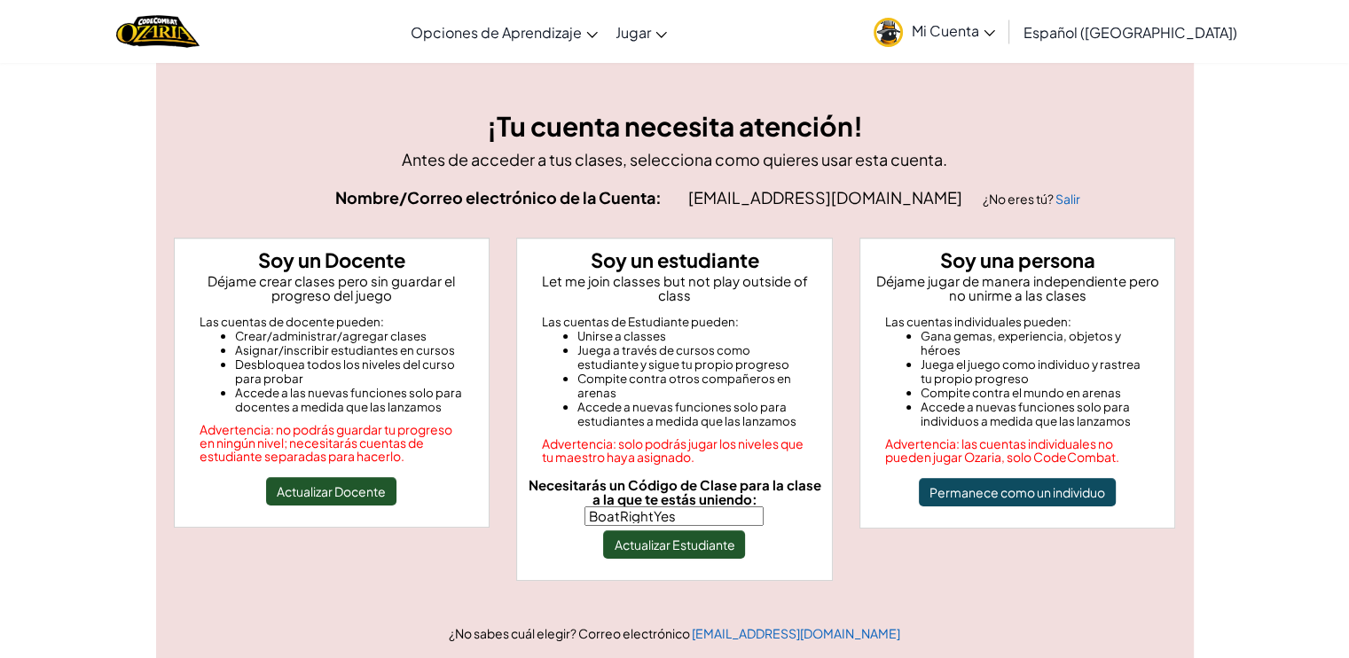
click at [956, 10] on link "Mi Cuenta" at bounding box center [934, 32] width 139 height 56
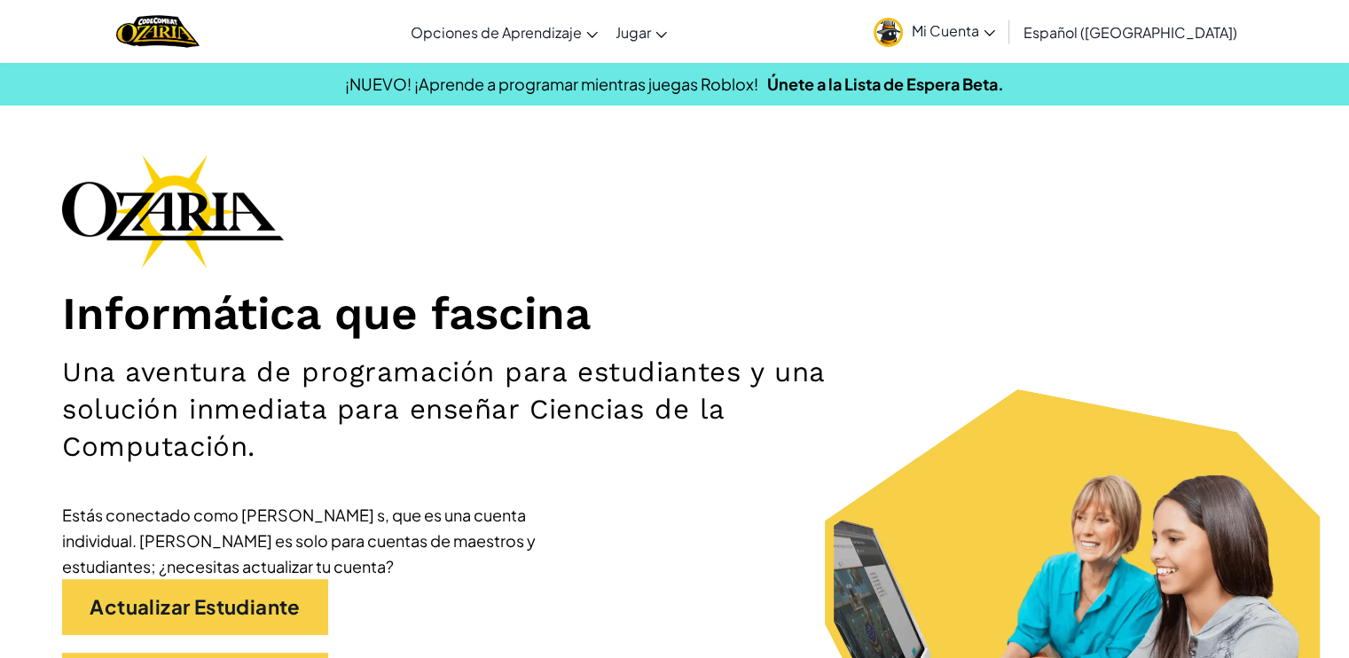
click at [995, 29] on span "Mi Cuenta" at bounding box center [953, 30] width 83 height 19
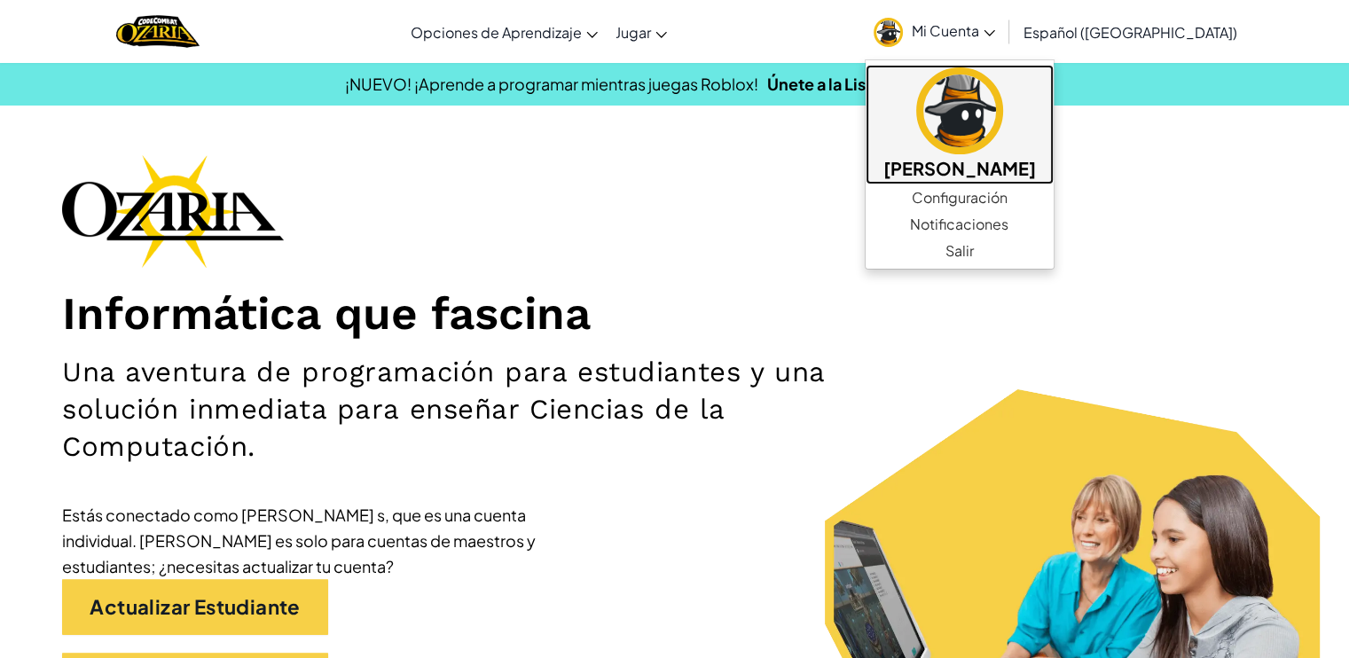
click at [993, 162] on h5 "[PERSON_NAME]" at bounding box center [959, 167] width 153 height 27
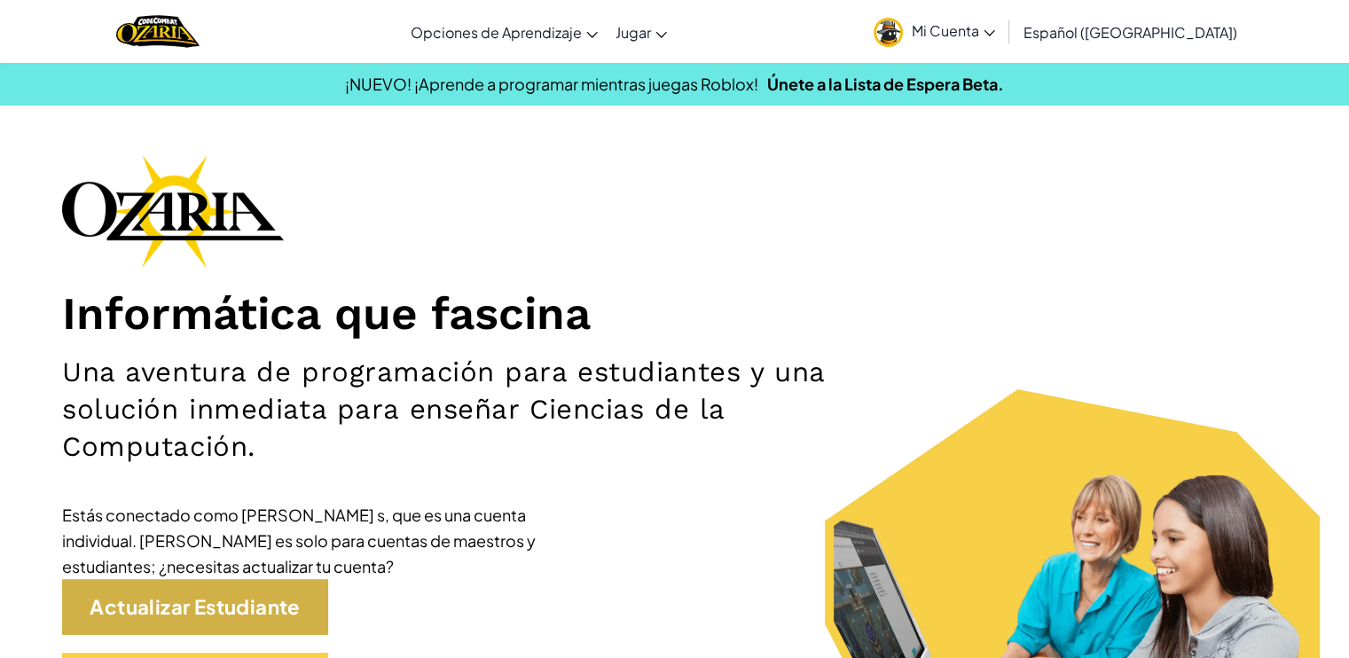
scroll to position [96, 0]
